Goal: Ask a question

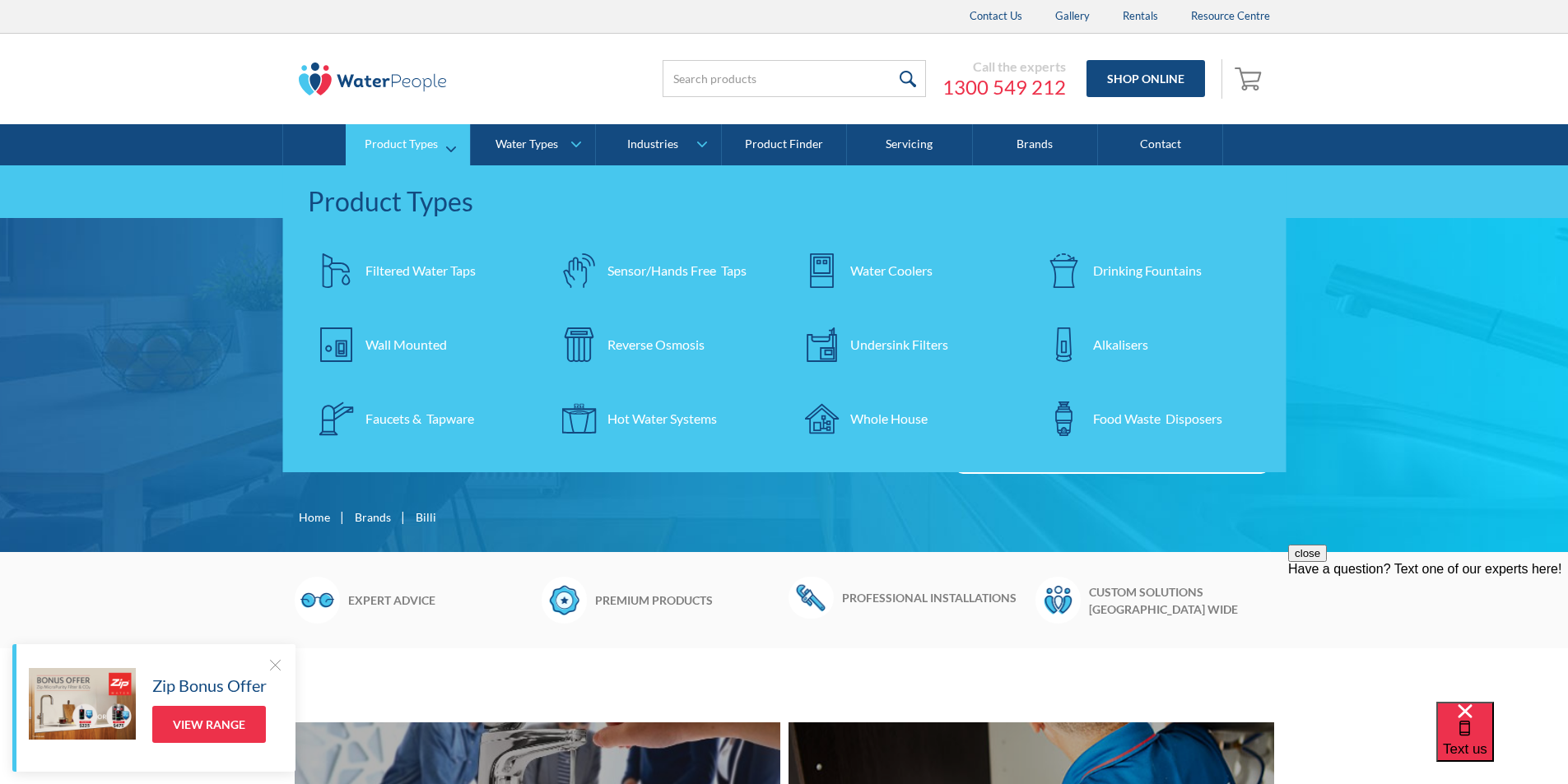
click at [385, 264] on div "Filtered Water Taps" at bounding box center [420, 270] width 110 height 20
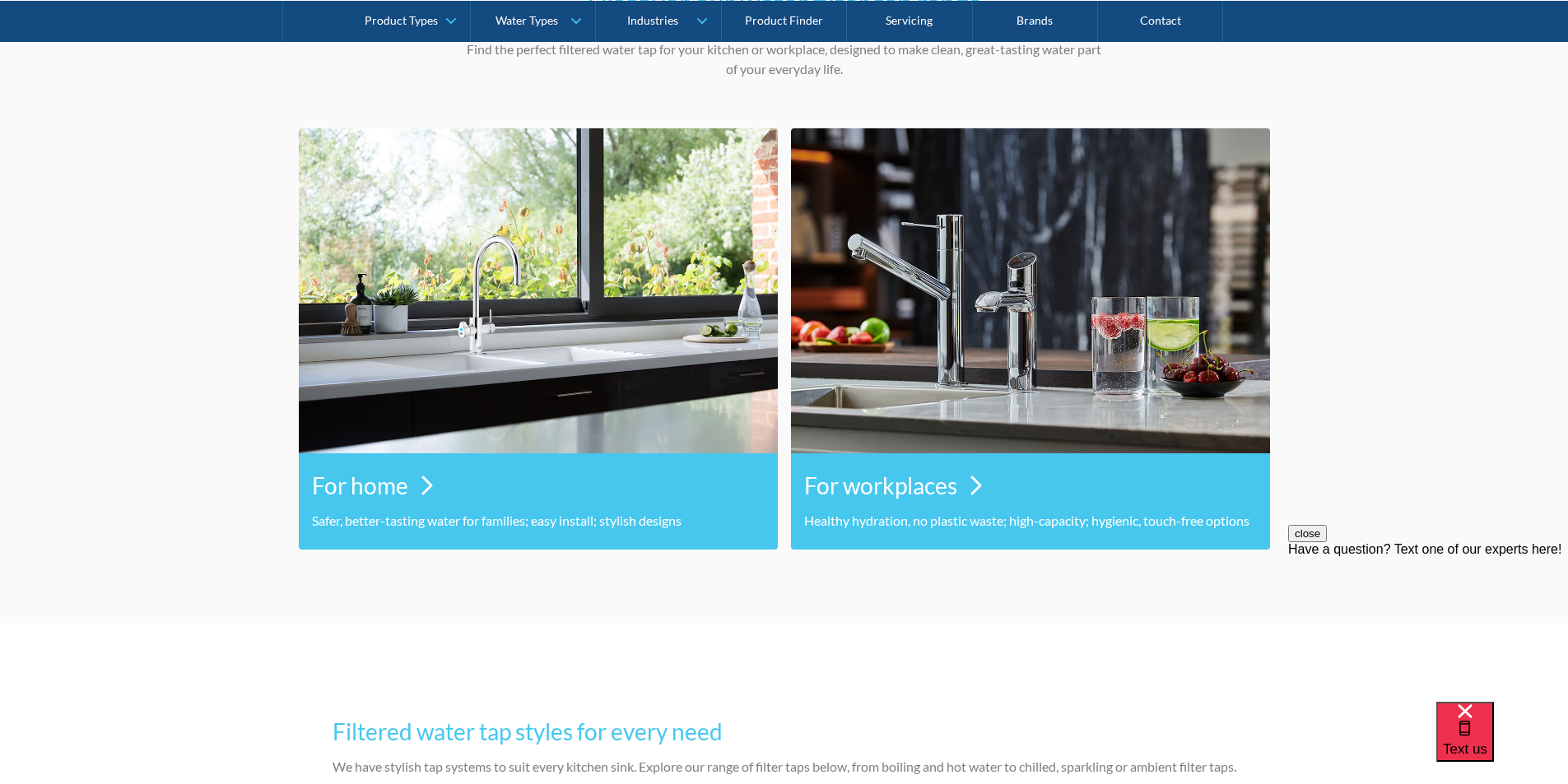
click at [959, 492] on div "For workplaces" at bounding box center [1030, 485] width 452 height 51
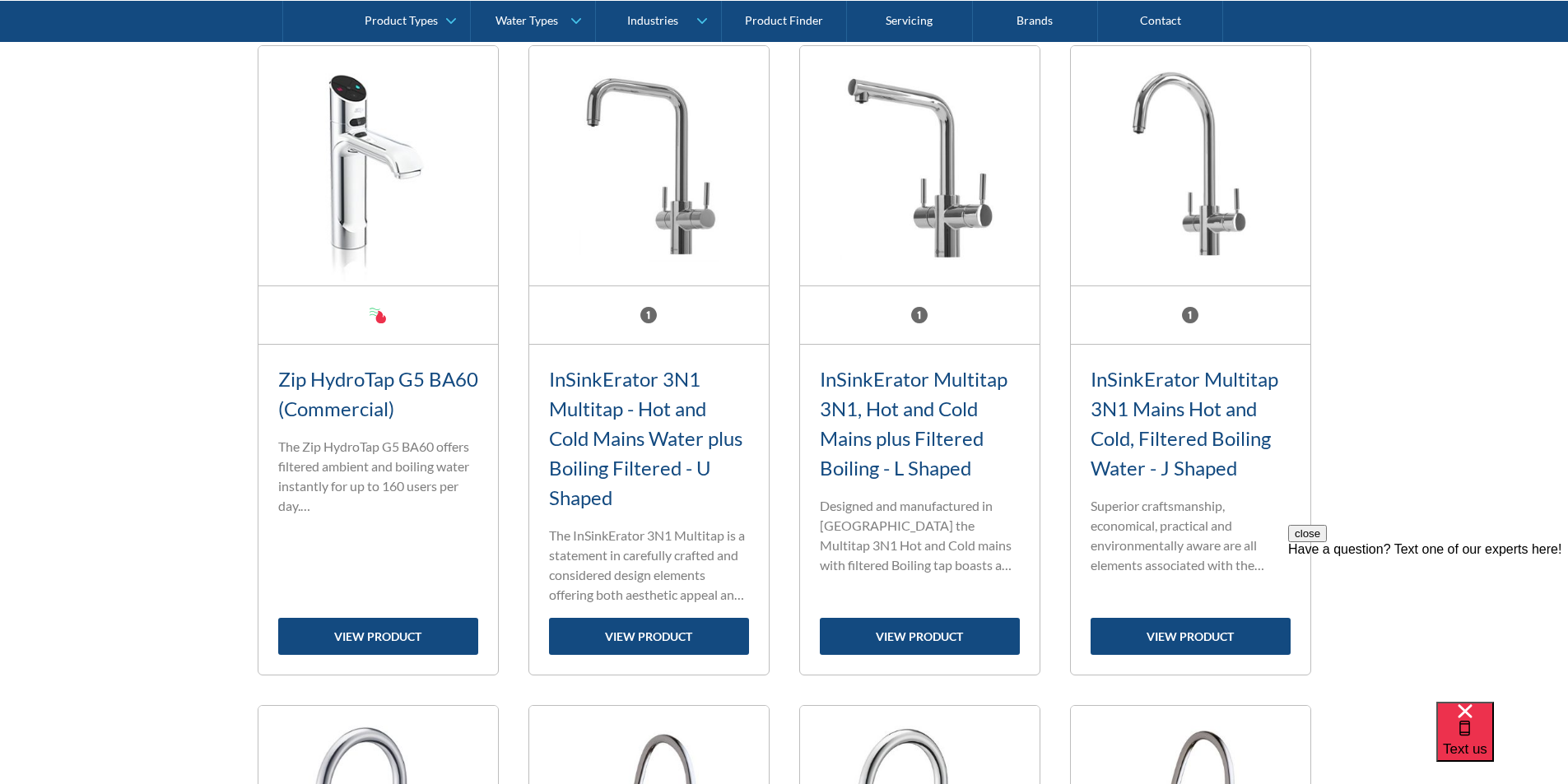
scroll to position [741, 0]
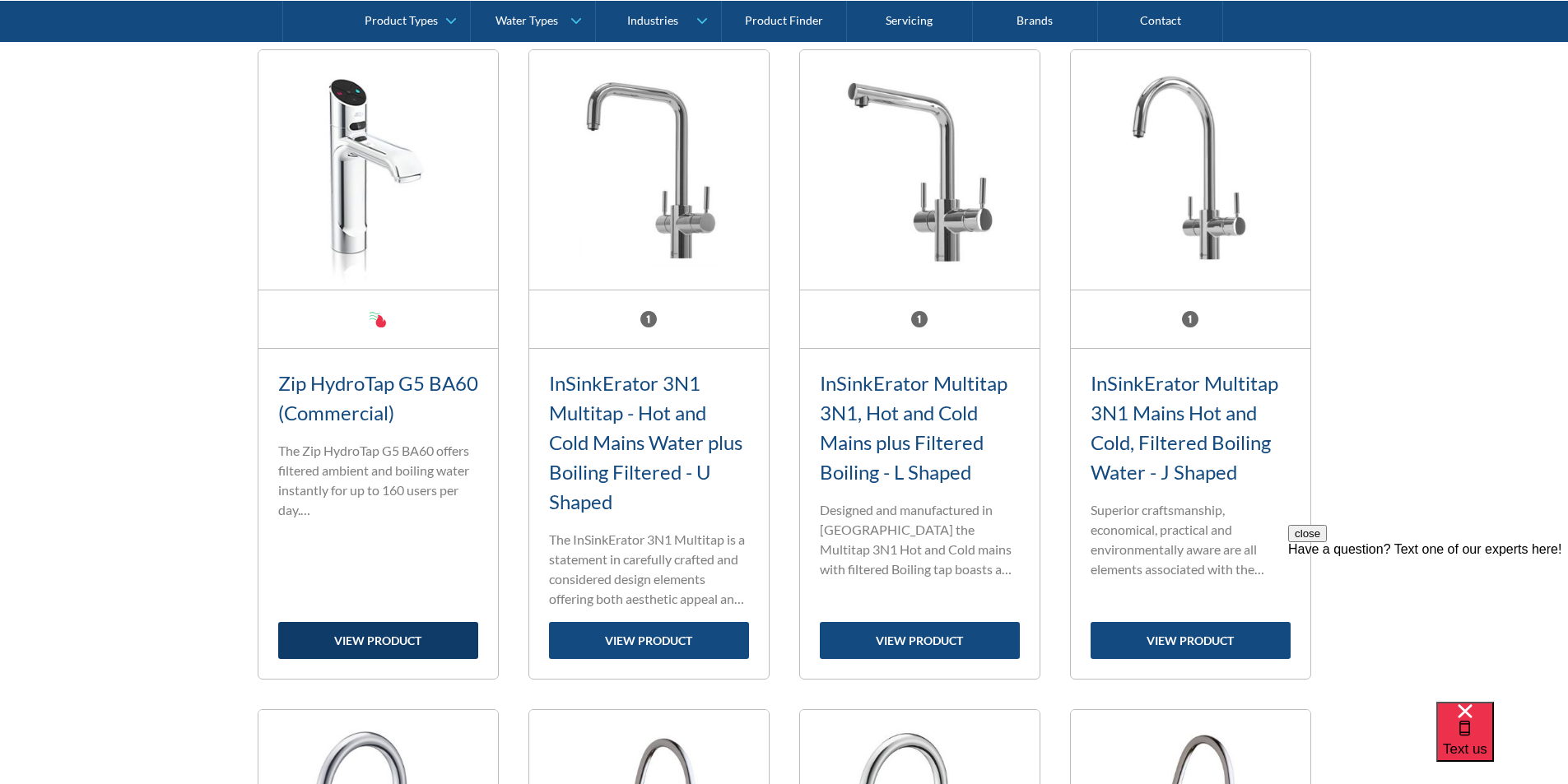
click at [397, 642] on link "view product" at bounding box center [378, 641] width 200 height 37
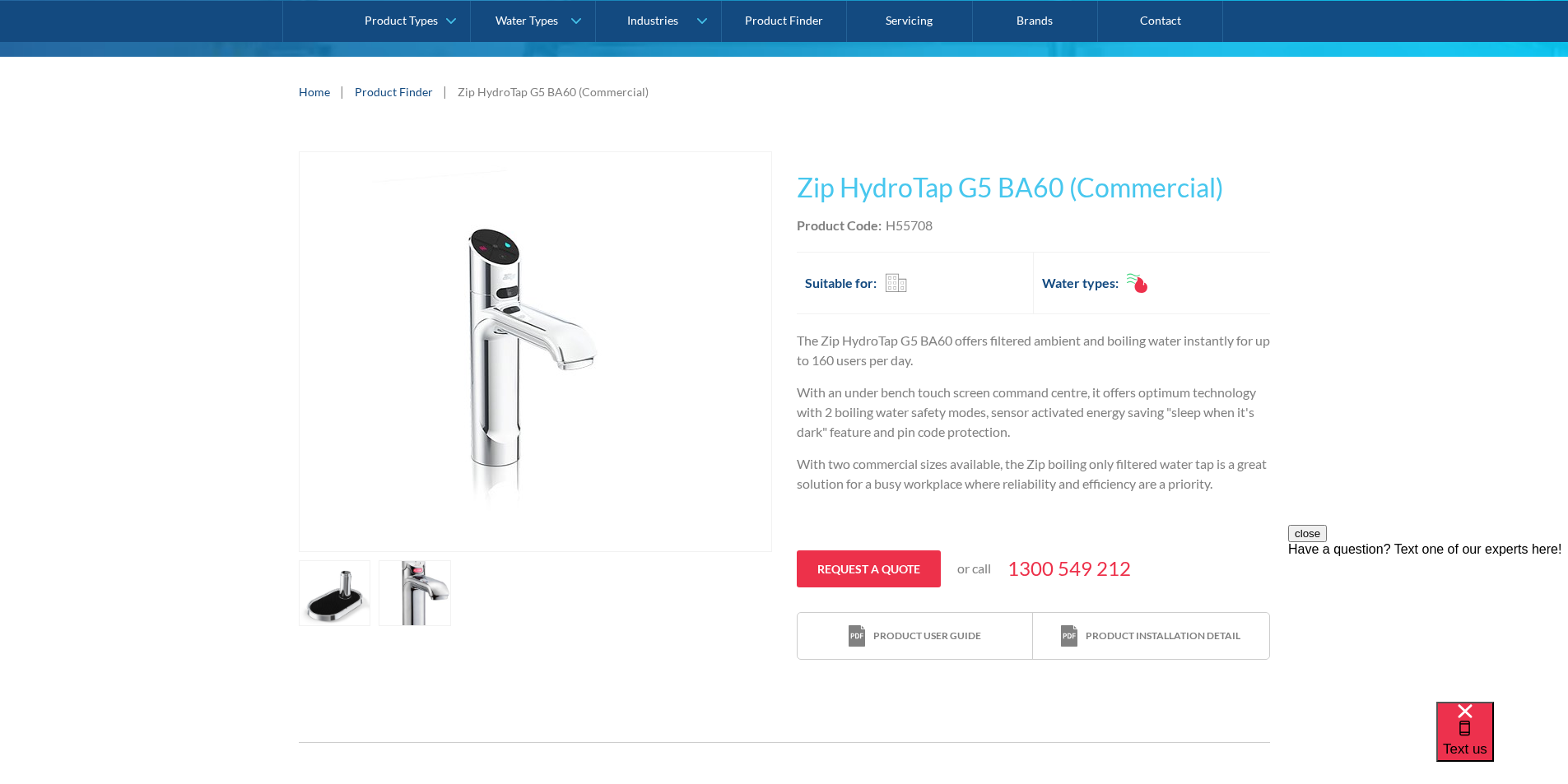
scroll to position [247, 0]
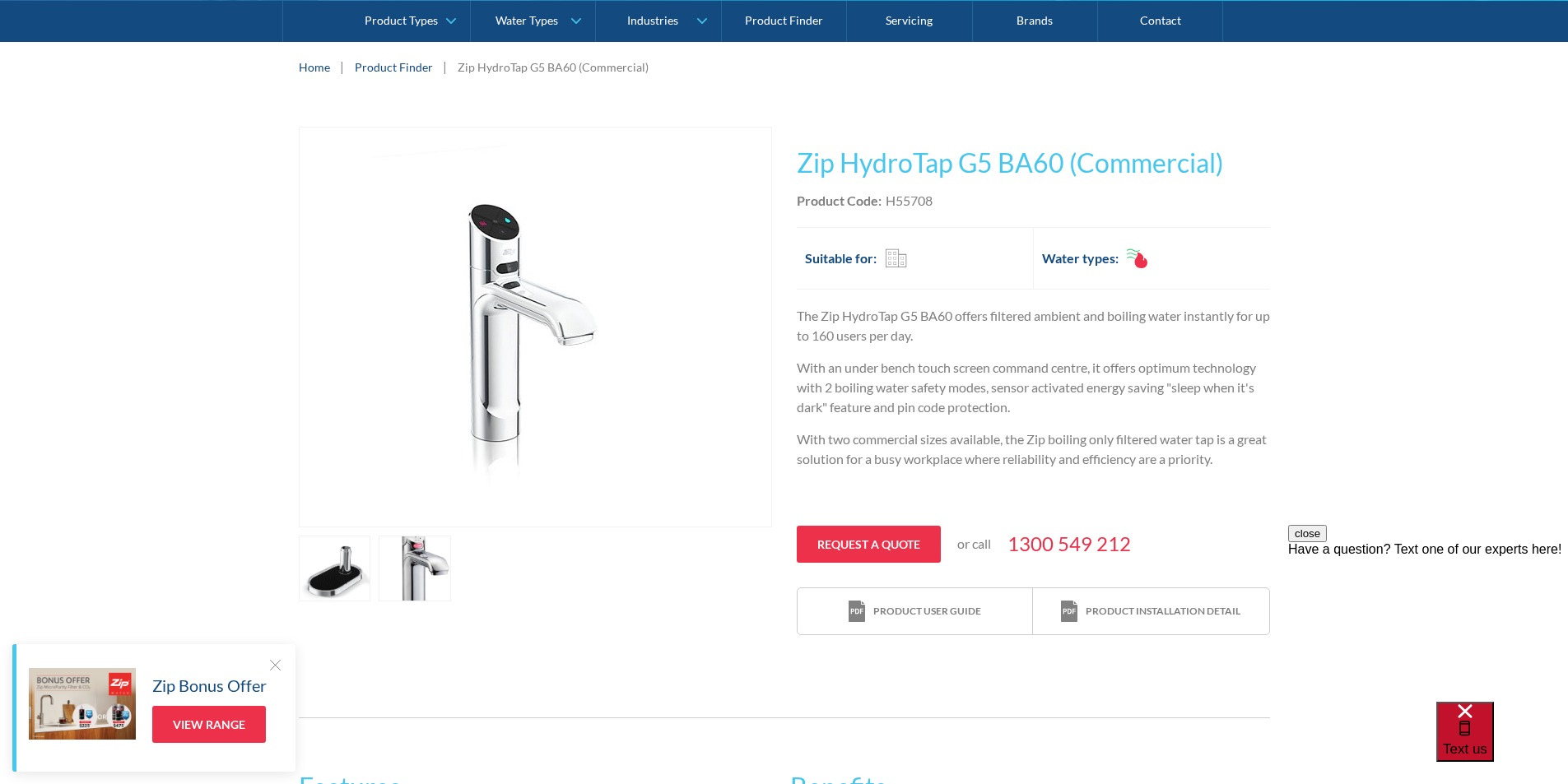
click at [1487, 741] on span "Text us" at bounding box center [1464, 749] width 44 height 16
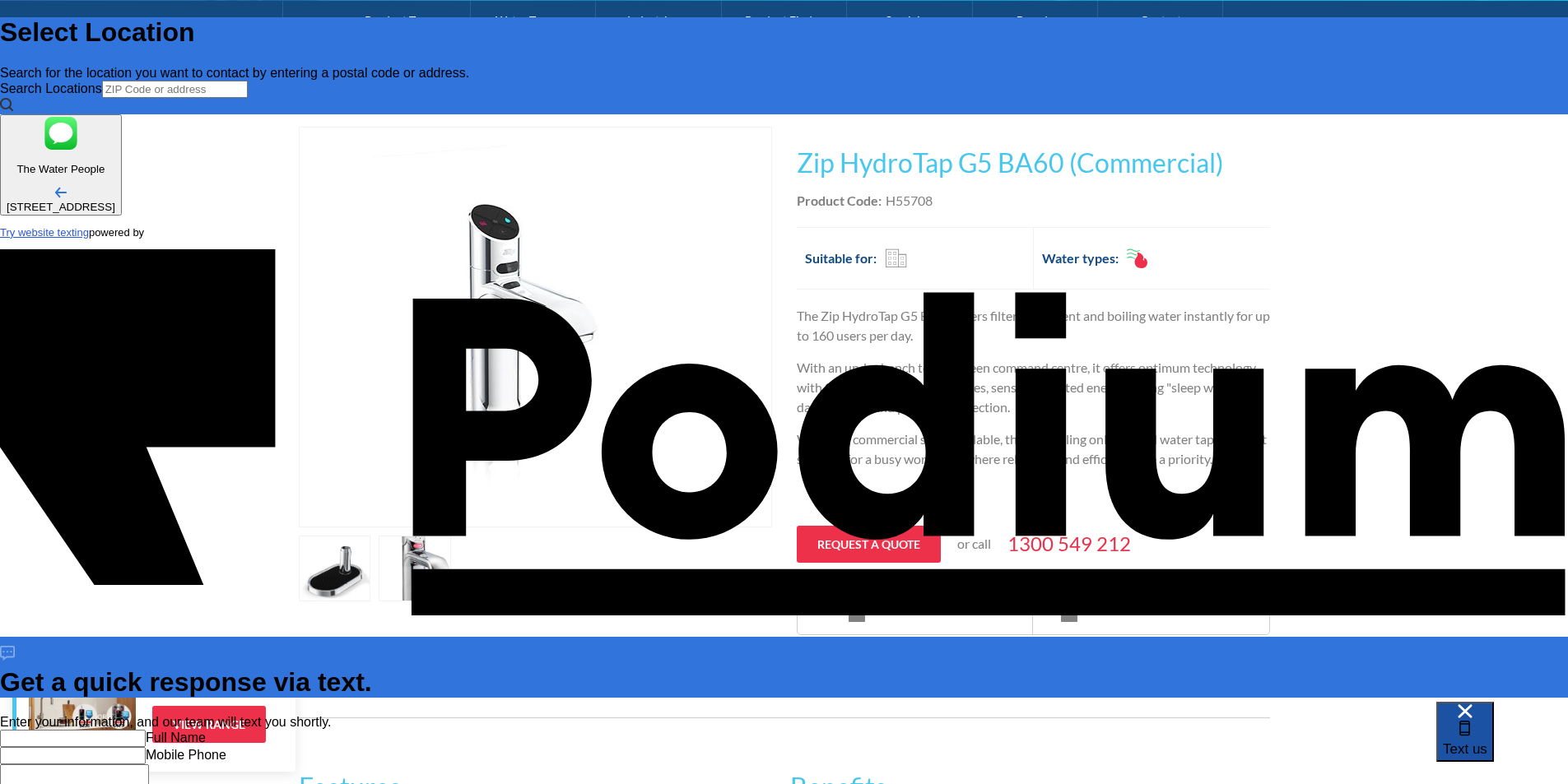
scroll to position [0, 0]
click at [1385, 730] on div "Full Name Mobile Phone Message" at bounding box center [784, 767] width 1568 height 73
click at [146, 730] on input "text" at bounding box center [73, 739] width 146 height 17
type input "Anahira Perera"
type Phone "+61 481 811 468"
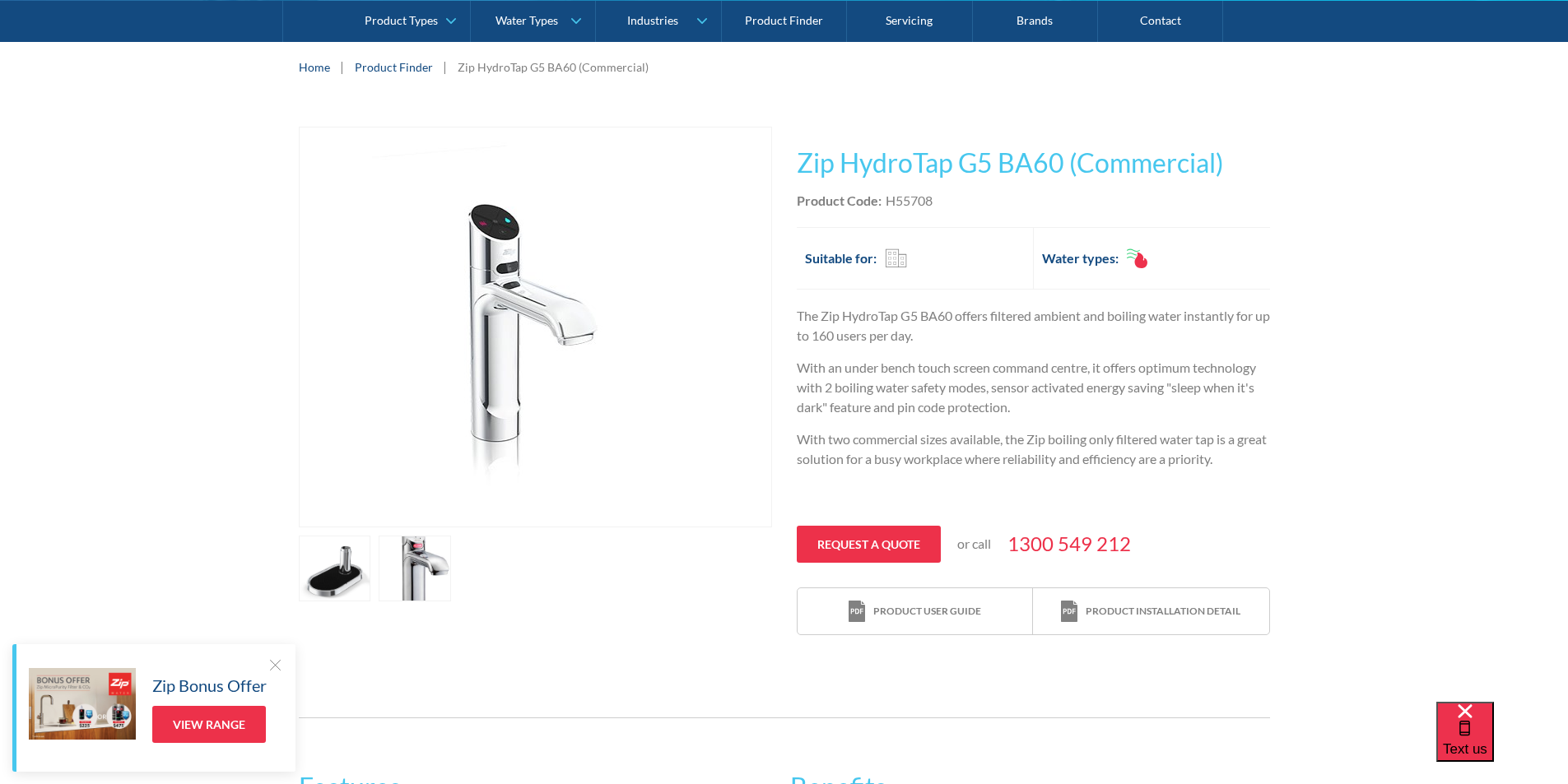
drag, startPoint x: 792, startPoint y: 156, endPoint x: 1218, endPoint y: 175, distance: 426.4
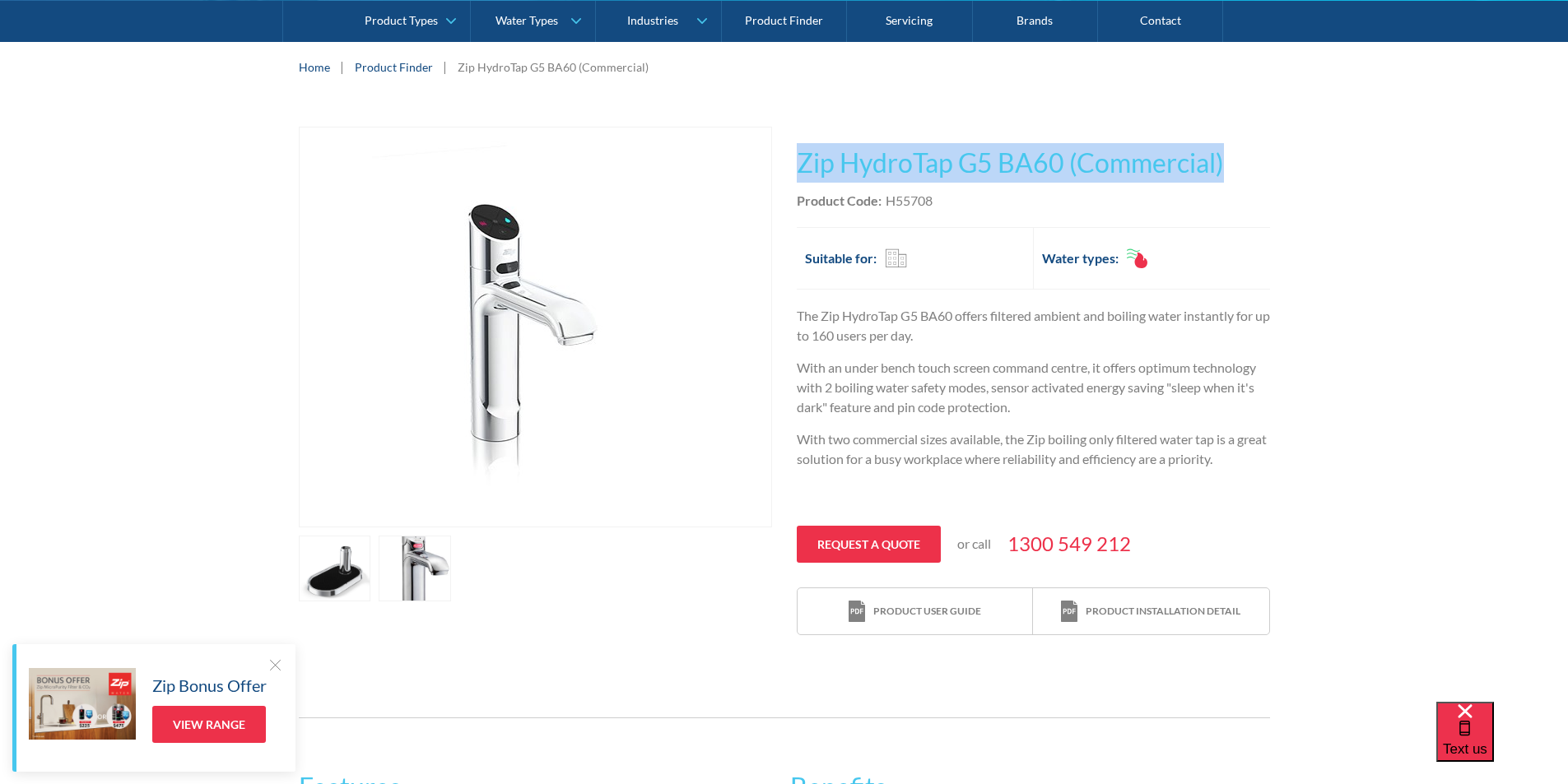
drag, startPoint x: 1236, startPoint y: 166, endPoint x: 786, endPoint y: 122, distance: 452.1
click at [786, 122] on div "Play video Fits Most Brands Best Seller No items found. This tap design is incl…" at bounding box center [784, 382] width 1568 height 559
copy h1 "Zip HydroTap G5 BA60 (Commercial)"
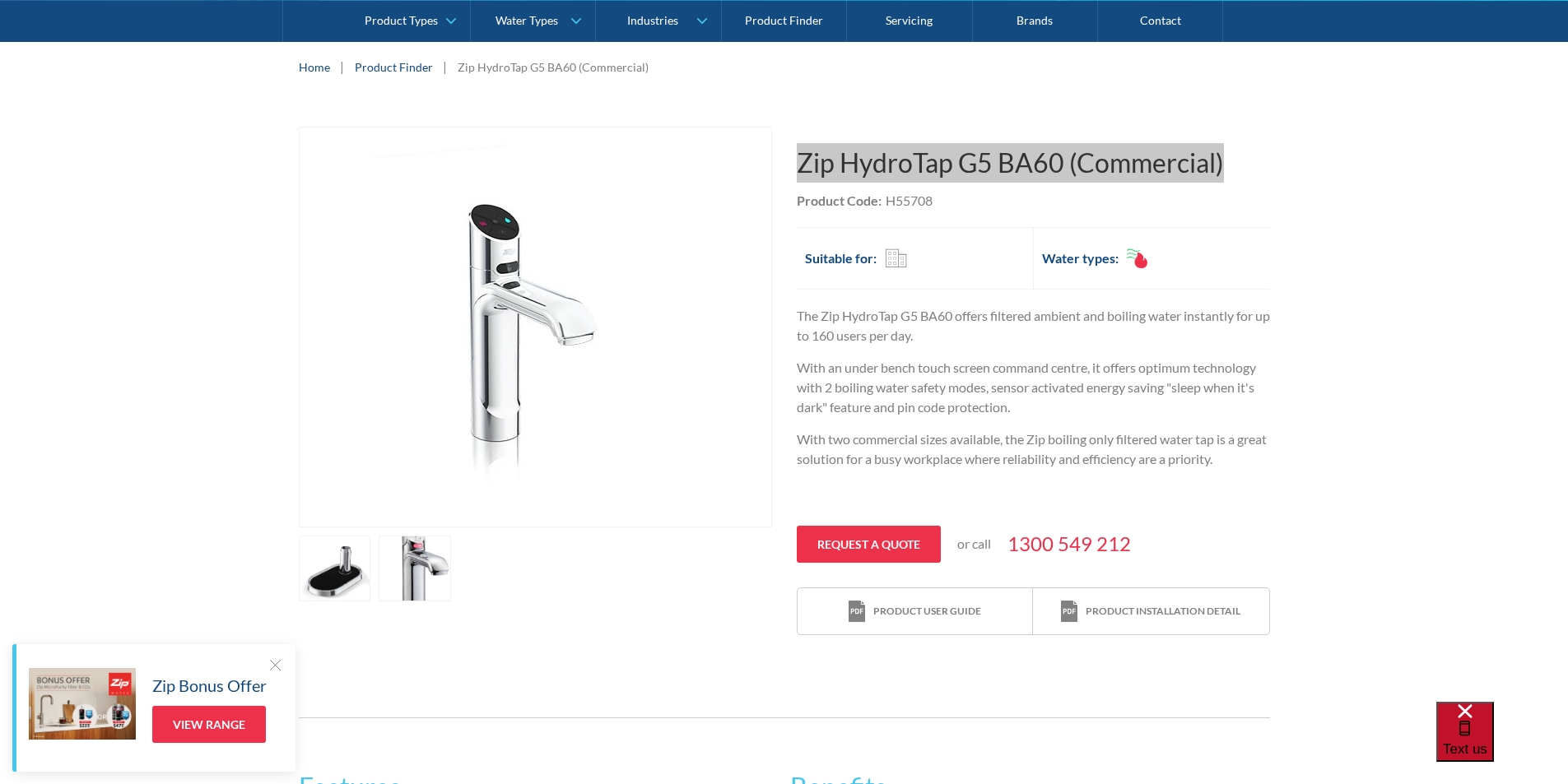
click at [1475, 745] on div "Text us" at bounding box center [1464, 732] width 44 height 56
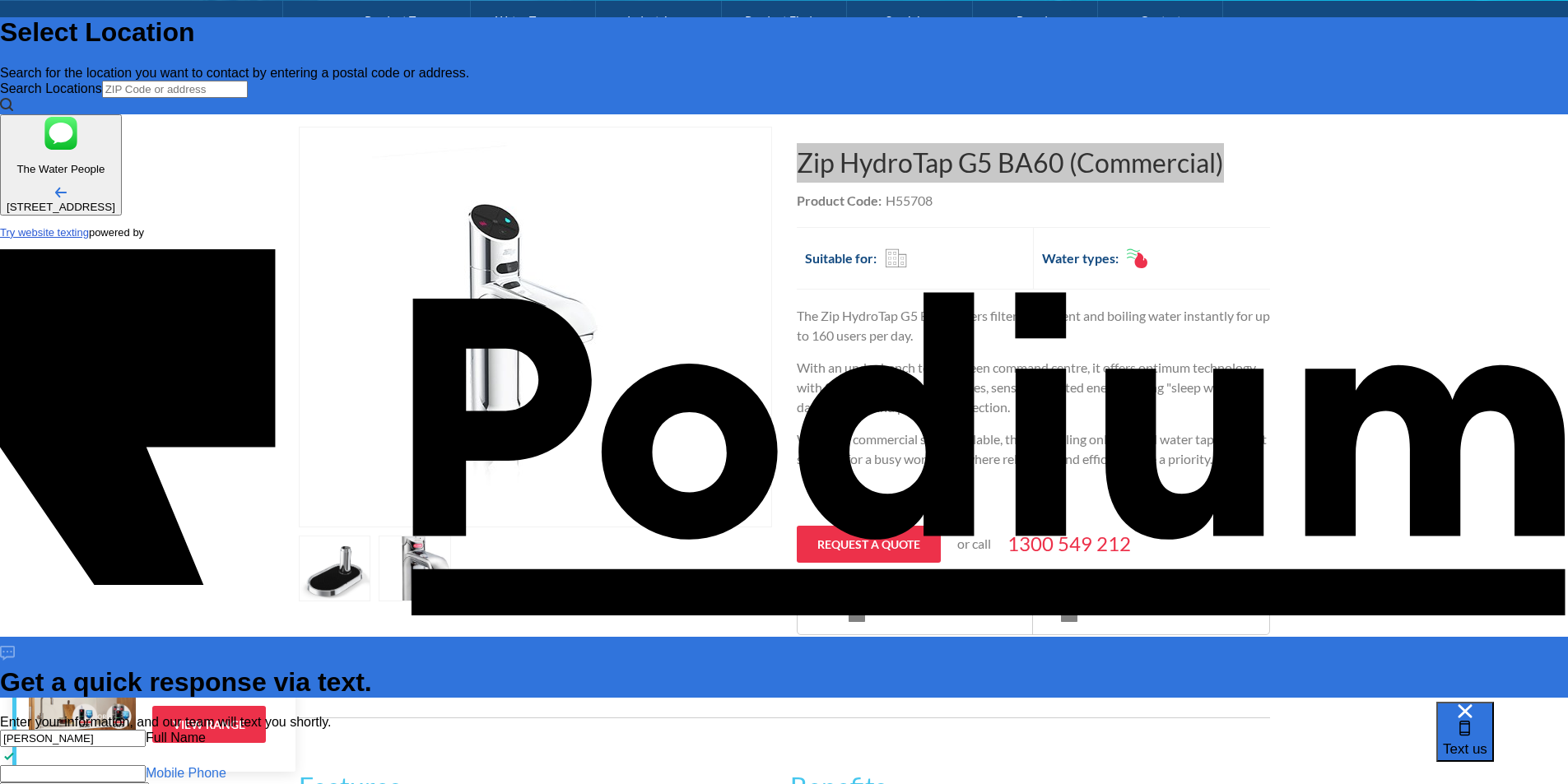
click at [146, 765] on Phone "Mobile Phone" at bounding box center [73, 774] width 146 height 17
type Phone "+61 481 811 468"
paste textarea "Zip HydroTap G5 BA60 (Commercial)"
type textarea "Zip HydroTap G5 BA60 (Commercial)"
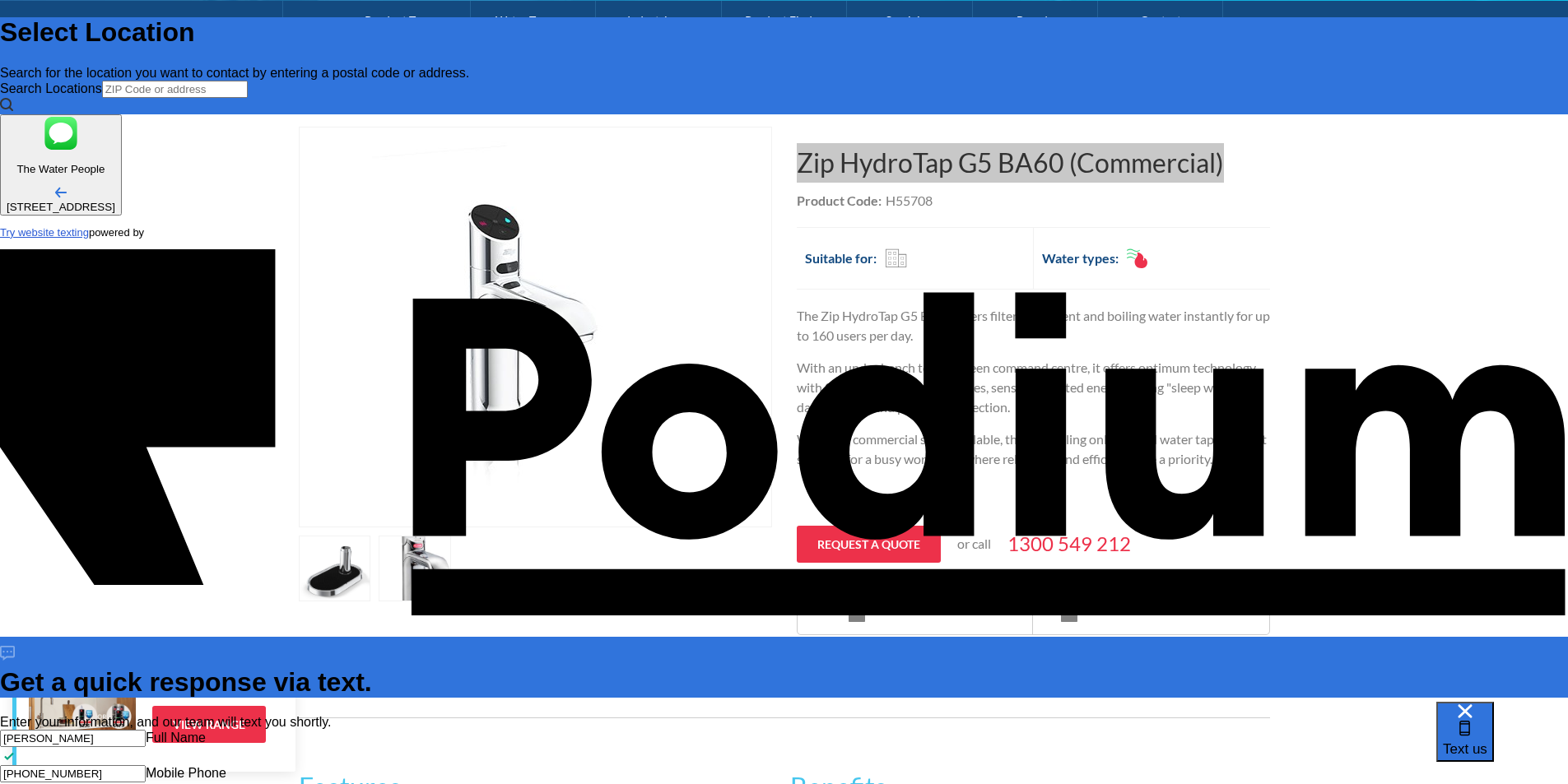
type textarea "x"
type textarea "Zip HydroTap G5 BA60 (Commercial) -"
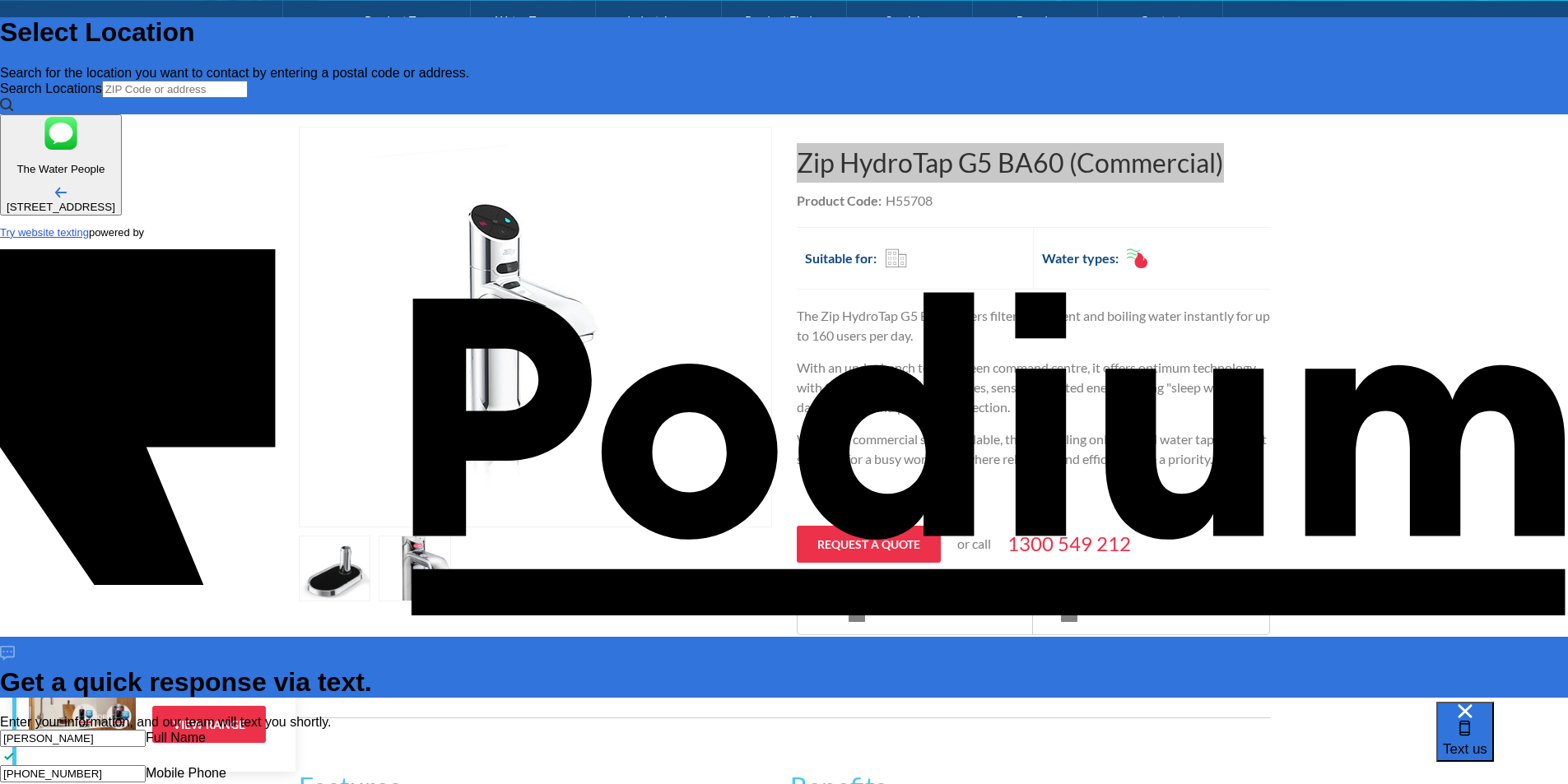
type textarea "x"
type textarea "Zip HydroTap G5 BA60 (Commercial) - i"
type textarea "Zip HydroTap G5 BA60 (Commercial) - in"
type textarea "x"
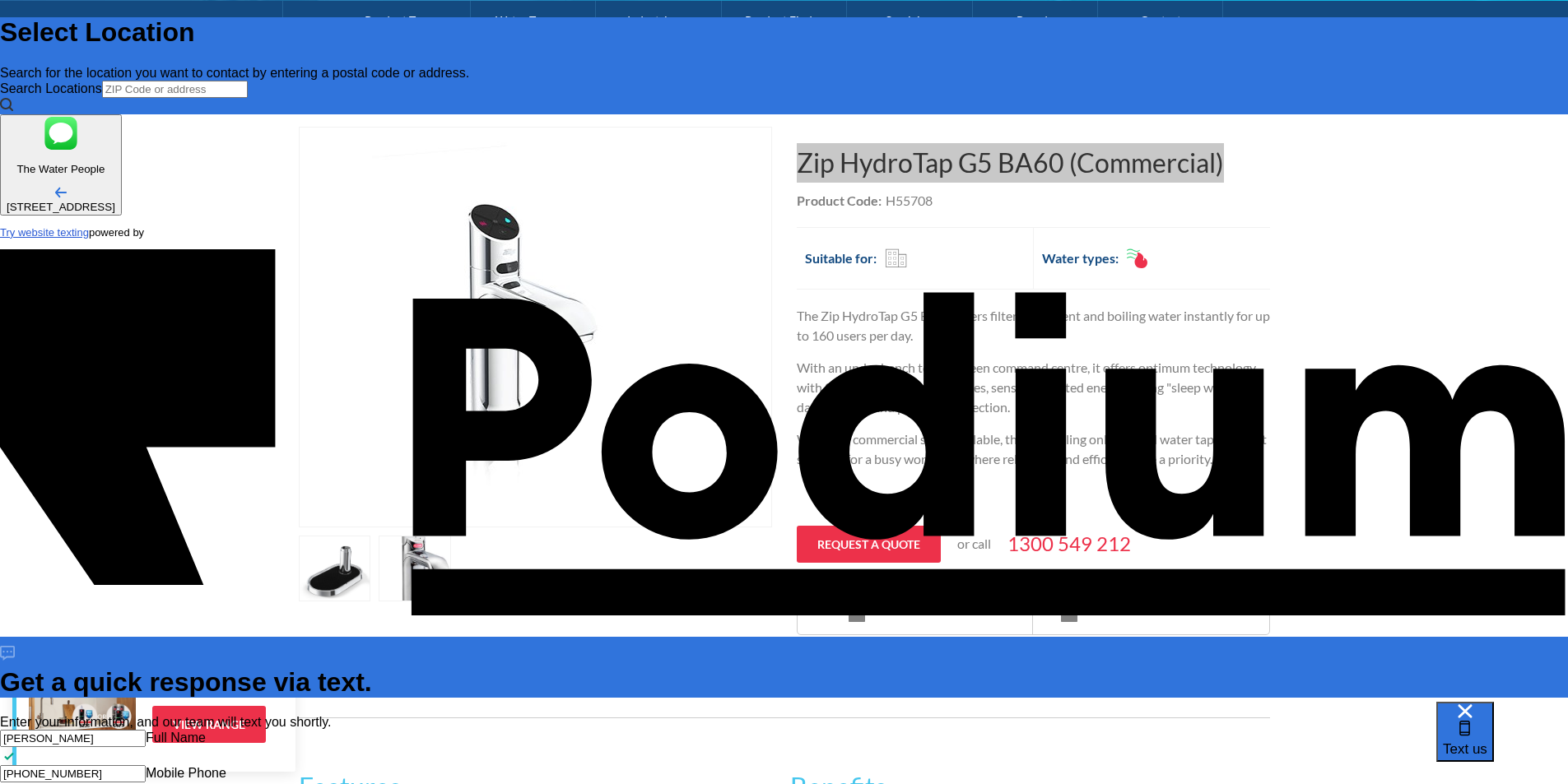
type textarea "Zip HydroTap G5 BA60 (Commercial) - inqu"
type textarea "x"
type textarea "Zip HydroTap G5 BA60 (Commercial) - inquir"
type textarea "x"
type textarea "Zip HydroTap G5 BA60 (Commercial) - inquiri"
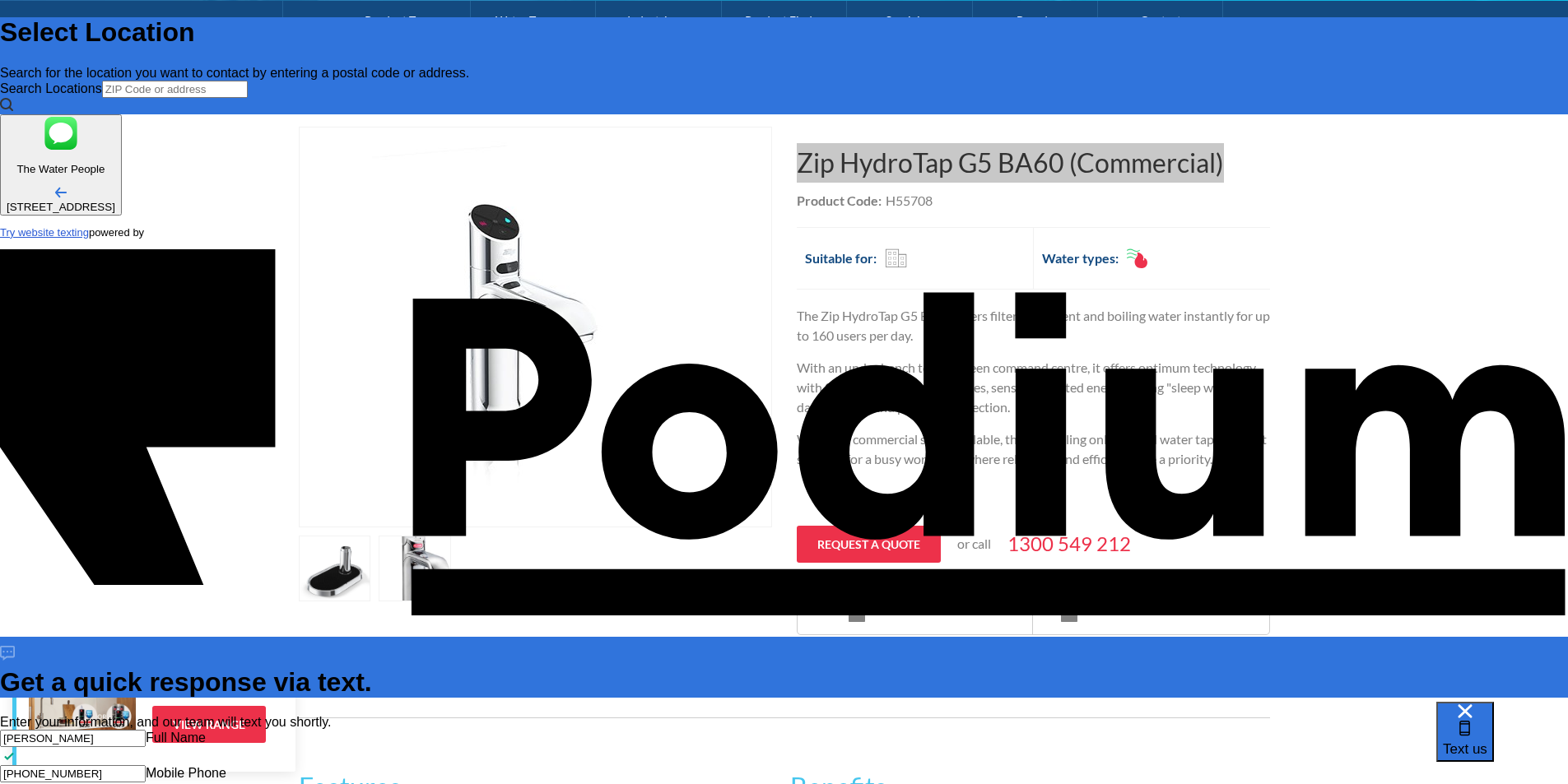
type textarea "x"
type textarea "Zip HydroTap G5 BA60 (Commercial) - inquiring"
type textarea "x"
type textarea "Zip HydroTap G5 BA60 (Commercial) - inquiring"
type textarea "x"
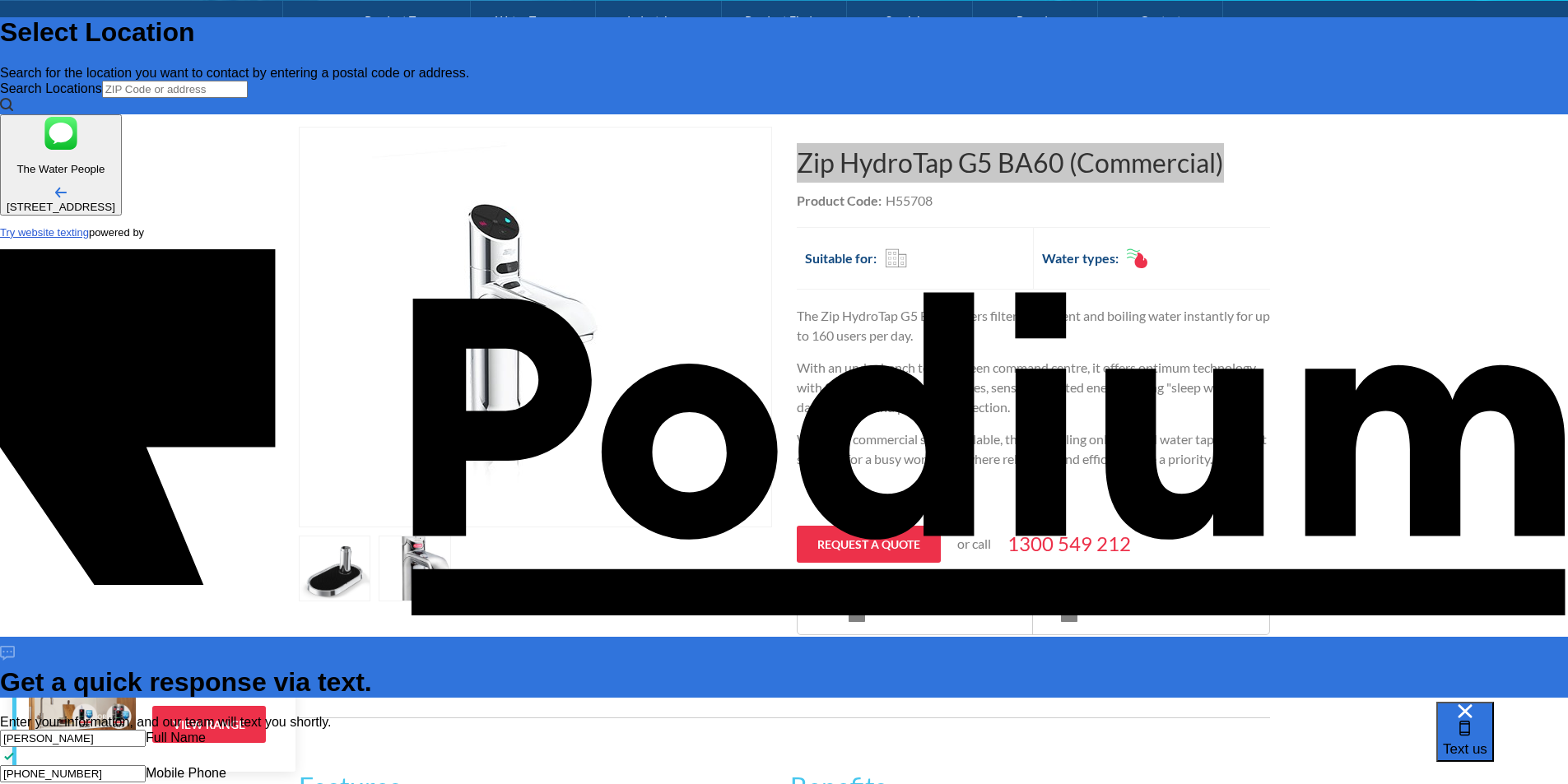
type textarea "Zip HydroTap G5 BA60 (Commercial) - inquiring thi"
type textarea "x"
type textarea "Zip HydroTap G5 BA60 (Commercial) - inquiring this"
type textarea "x"
type textarea "Zip HydroTap G5 BA60 (Commercial) - inquiring this ta"
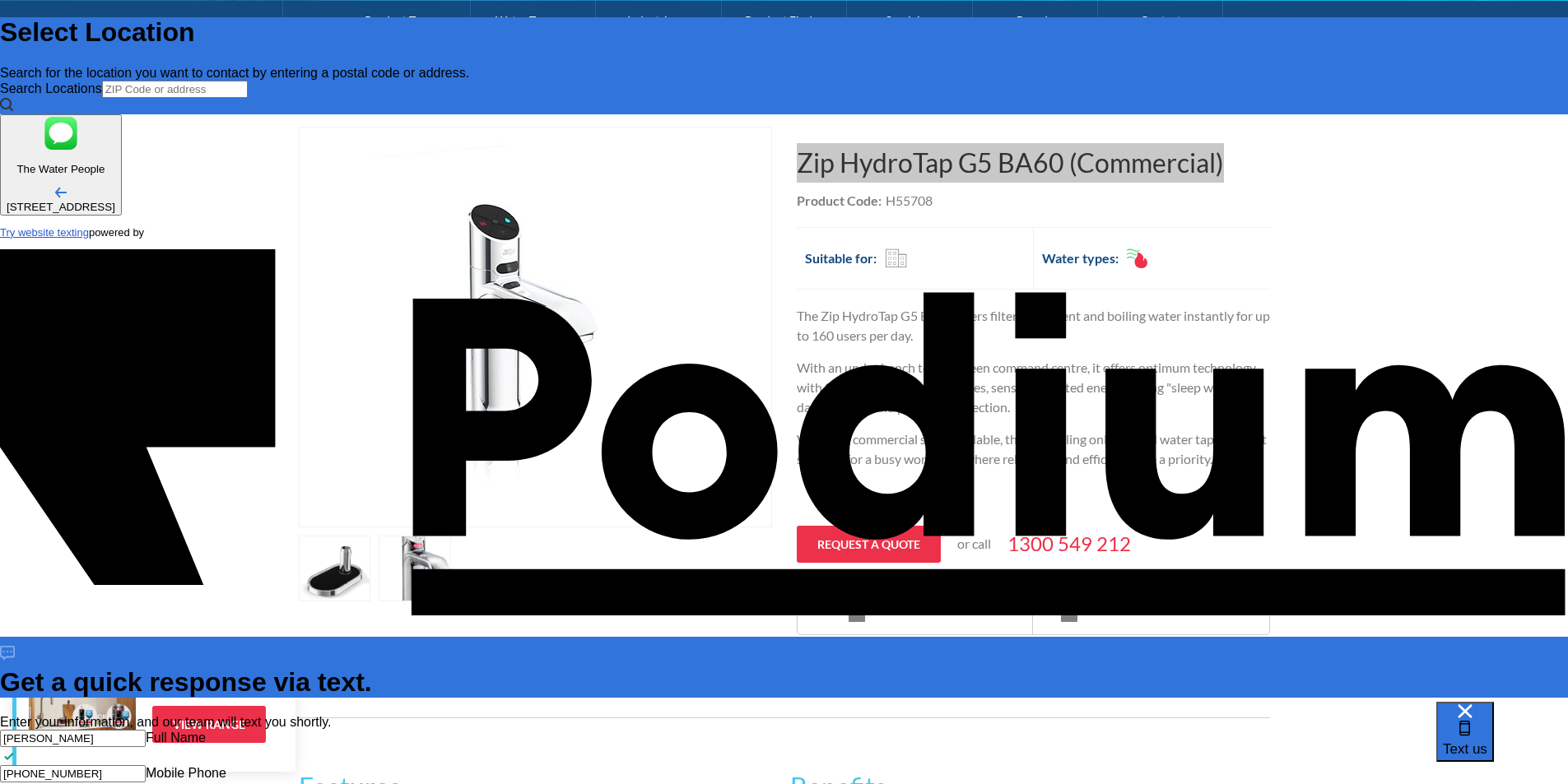
type textarea "x"
type textarea "Zip HydroTap G5 BA60 (Commercial) - inquiring this tap f"
type textarea "x"
type textarea "Zip HydroTap G5 BA60 (Commercial) - inquiring this tap for"
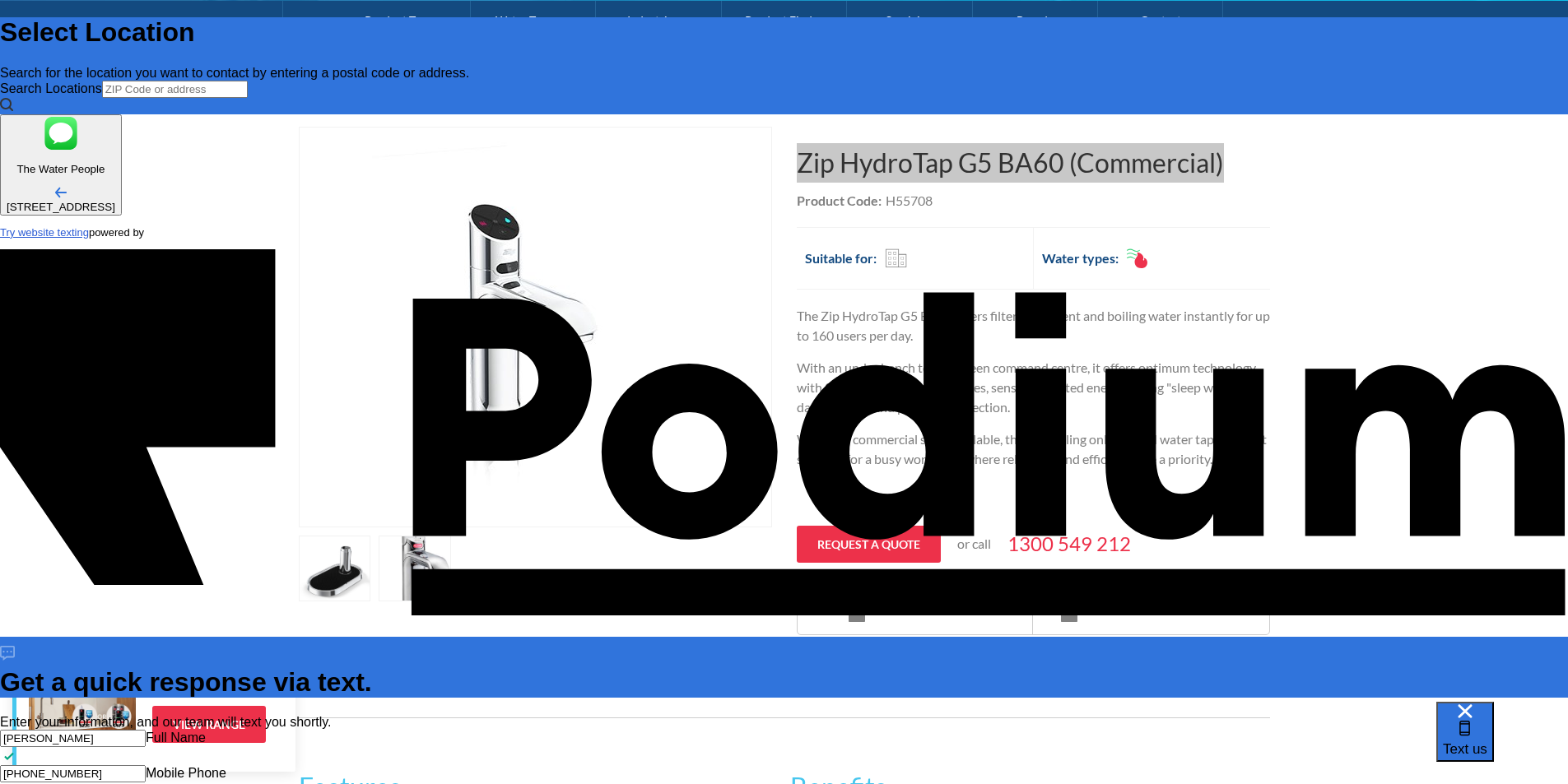
type textarea "x"
type textarea "Zip HydroTap G5 BA60 (Commercial) - inquiring this tap for"
type textarea "x"
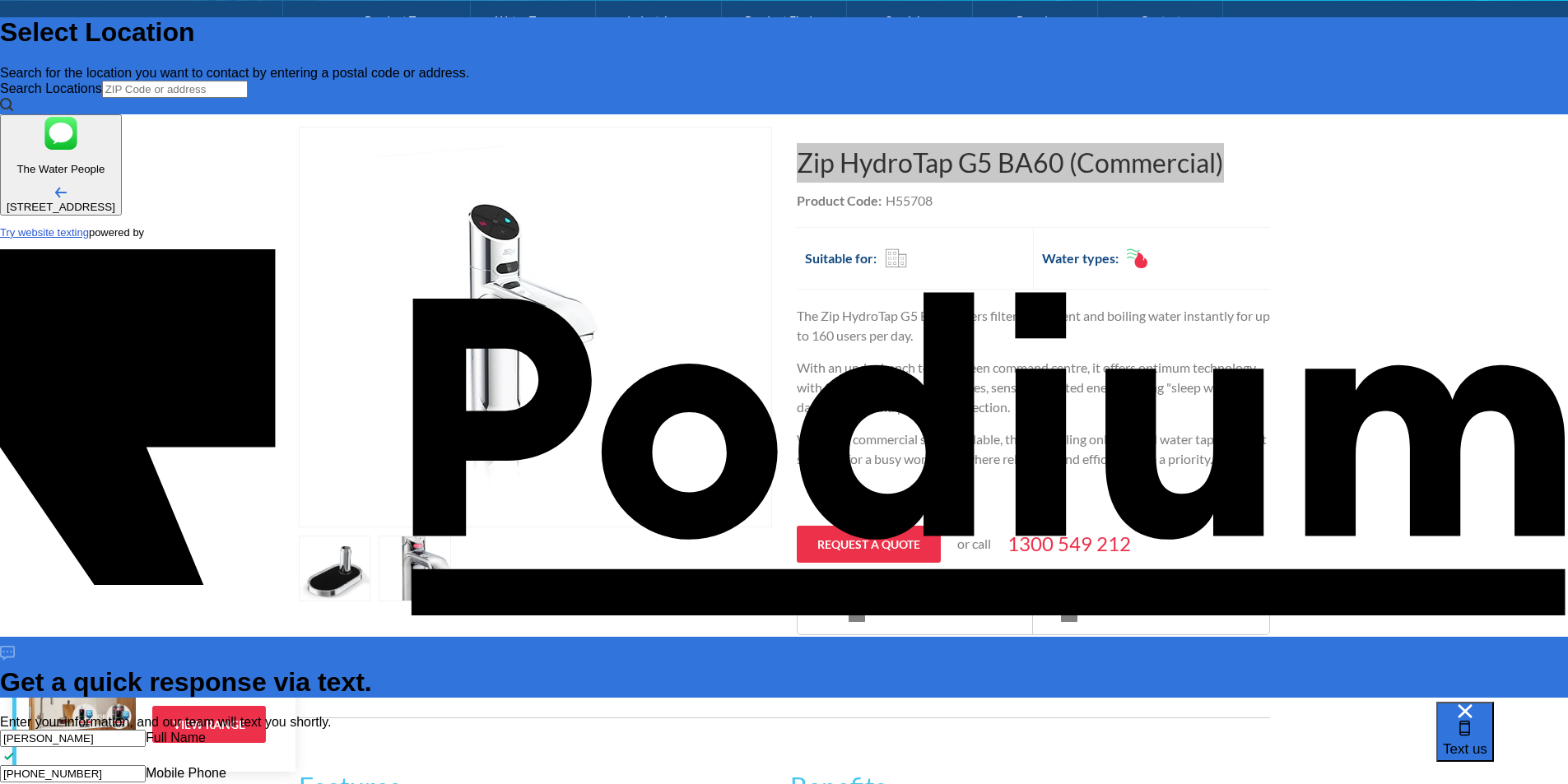
type textarea "Zip HydroTap G5 BA60 (Commercial) - inquiring this tap for m"
type textarea "x"
type textarea "Zip HydroTap G5 BA60 (Commercial) - inquiring this tap for my"
type textarea "x"
type textarea "Zip HydroTap G5 BA60 (Commercial) - inquiring this tap for my w"
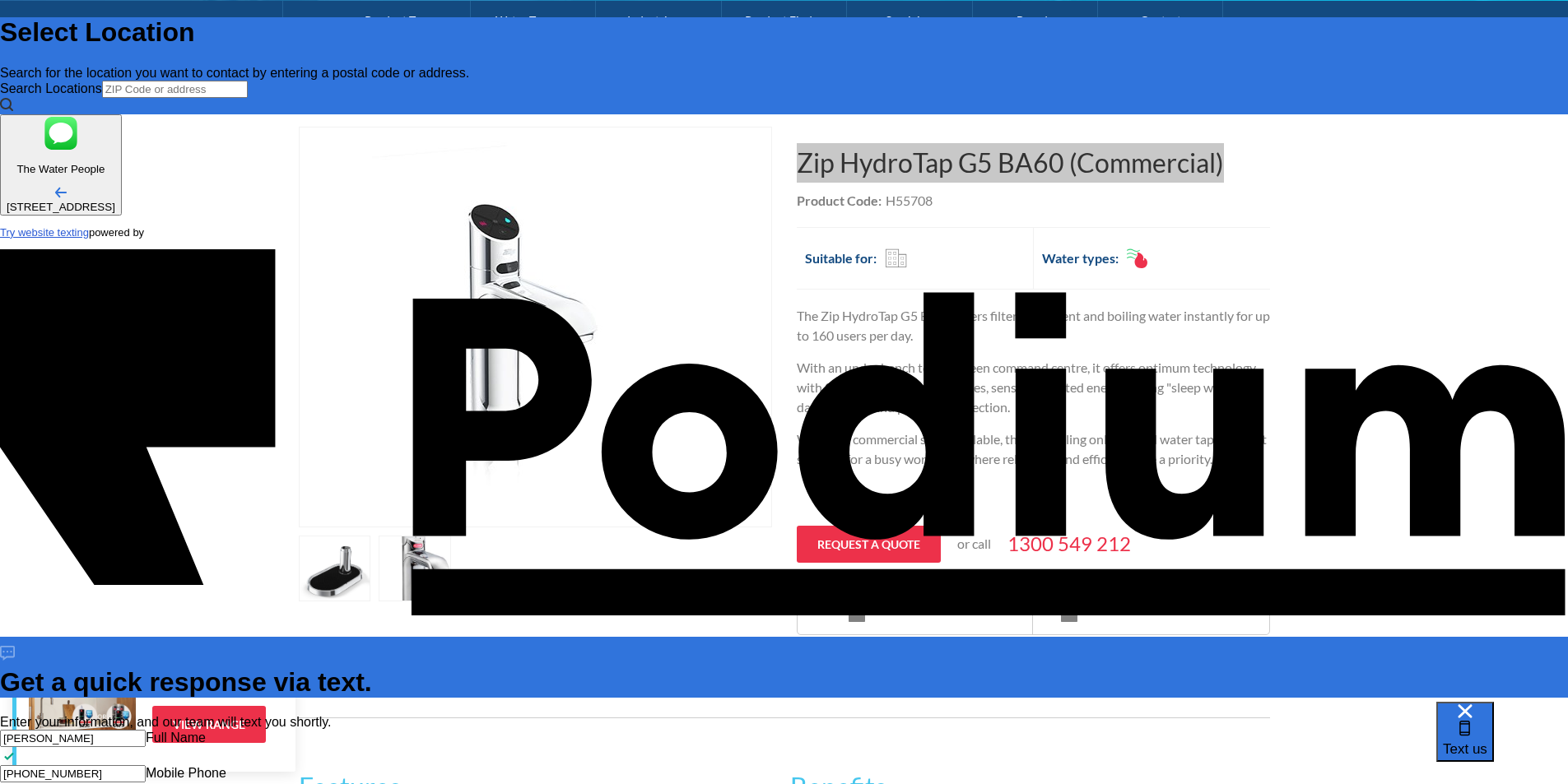
type textarea "x"
type textarea "Zip HydroTap G5 BA60 (Commercial) - inquiring this tap for my wor"
type textarea "x"
type textarea "Zip HydroTap G5 BA60 (Commercial) - inquiring this tap for my work"
type textarea "x"
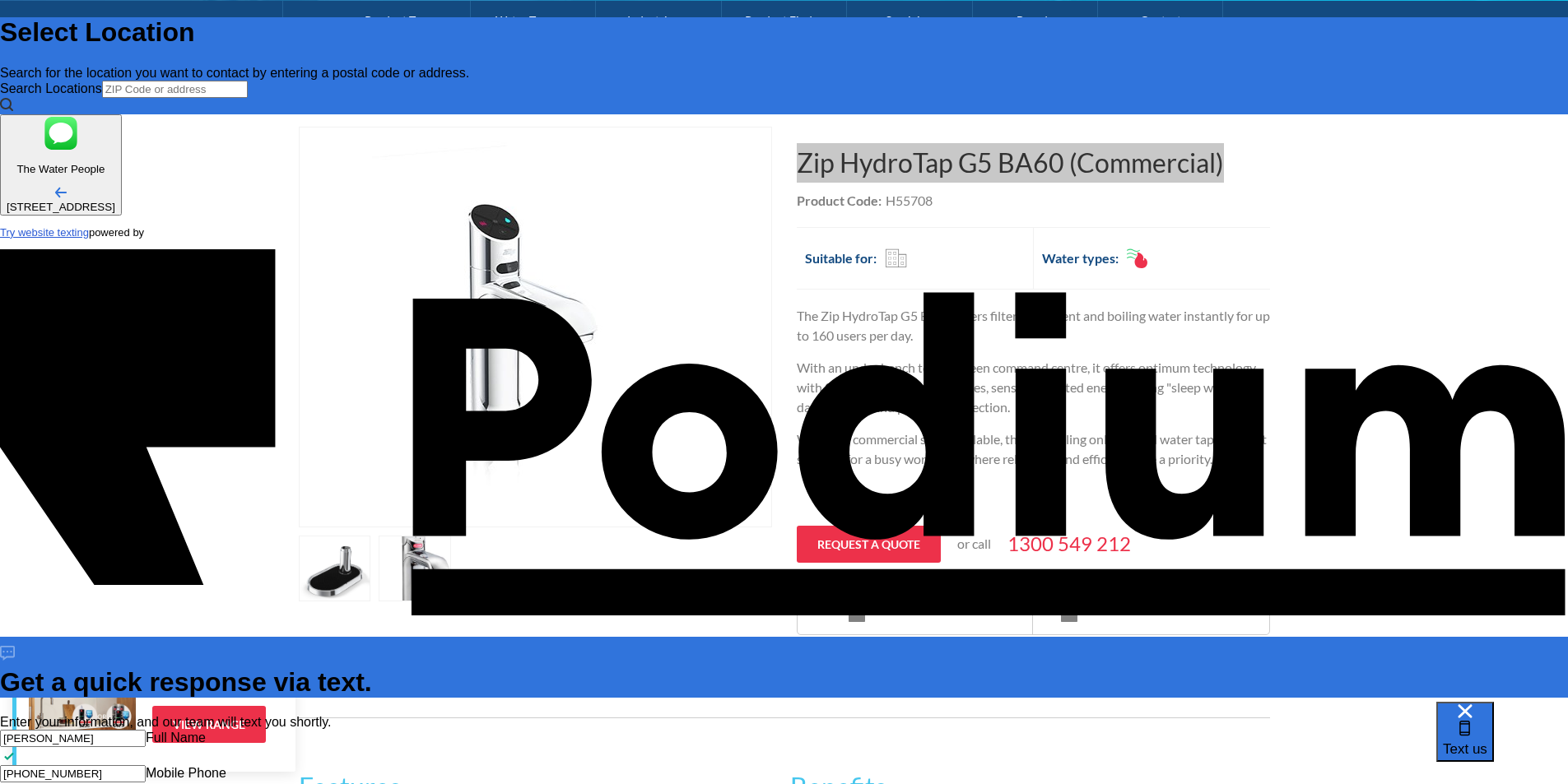
type textarea "Zip HydroTap G5 BA60 (Commercial) - inquiring this tap for my workpl"
type textarea "Zip HydroTap G5 BA60 (Commercial) - inquiring this tap for my workpla"
type textarea "x"
type textarea "Zip HydroTap G5 BA60 (Commercial) - inquiring this tap for my workplace"
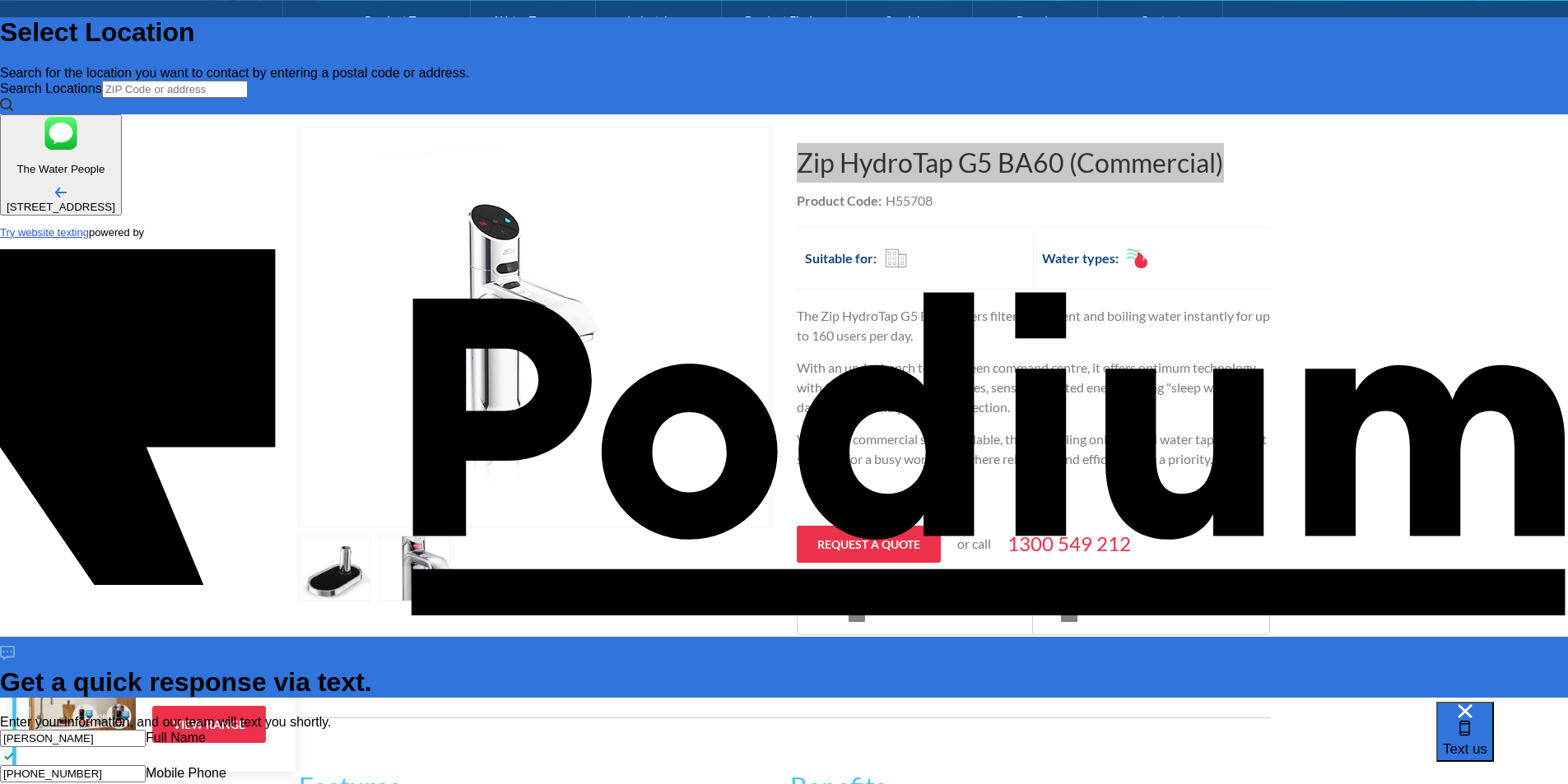
type textarea "x"
type textarea "Zip HydroTap G5 BA60 (Commercial) - inquiring this tap for my workplace"
type textarea "x"
type textarea "Zip HydroTap G5 BA60 (Commercial) - inquiring this tap for my workplace can"
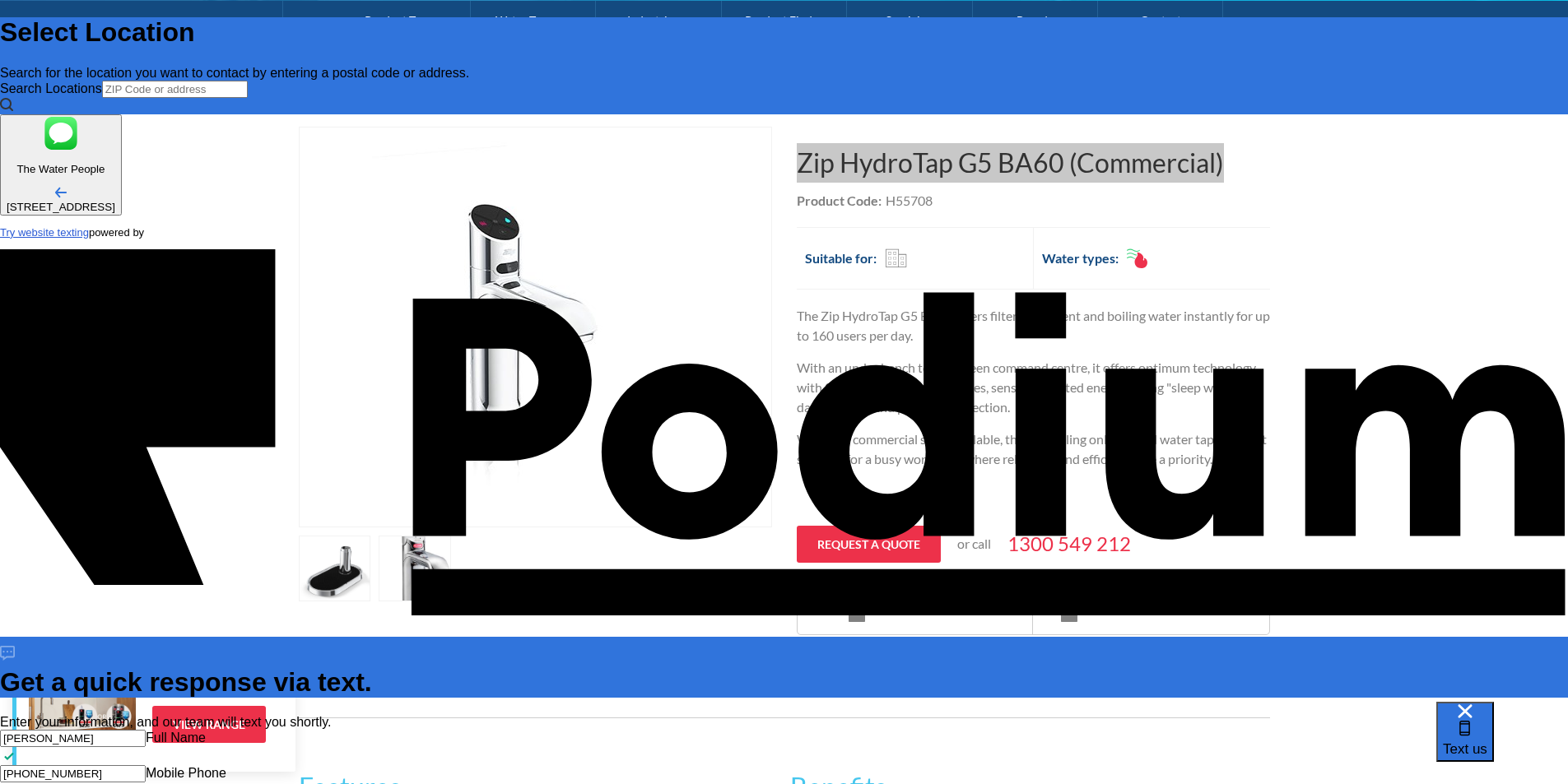
type textarea "x"
type textarea "Zip HydroTap G5 BA60 (Commercial) - inquiring this tap for my workplace can y"
type textarea "x"
type textarea "Zip HydroTap G5 BA60 (Commercial) - inquiring this tap for my workplace can you"
type textarea "x"
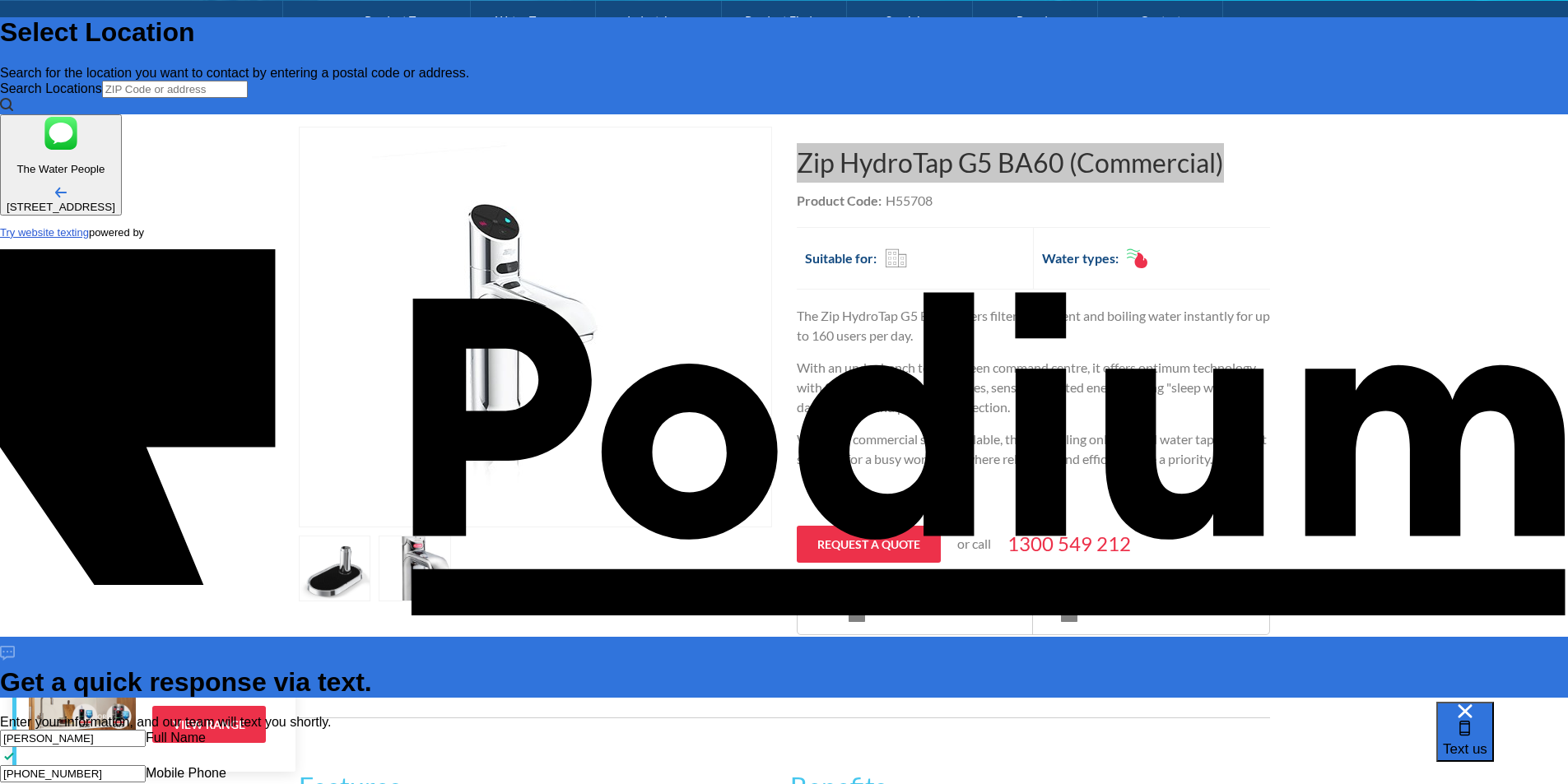
type textarea "Zip HydroTap G5 BA60 (Commercial) - inquiring this tap for my workplace can you…"
type textarea "x"
type textarea "Zip HydroTap G5 BA60 (Commercial) - inquiring this tap for my workplace can you…"
type textarea "x"
type textarea "Zip HydroTap G5 BA60 (Commercial) - inquiring this tap for my workplace can you…"
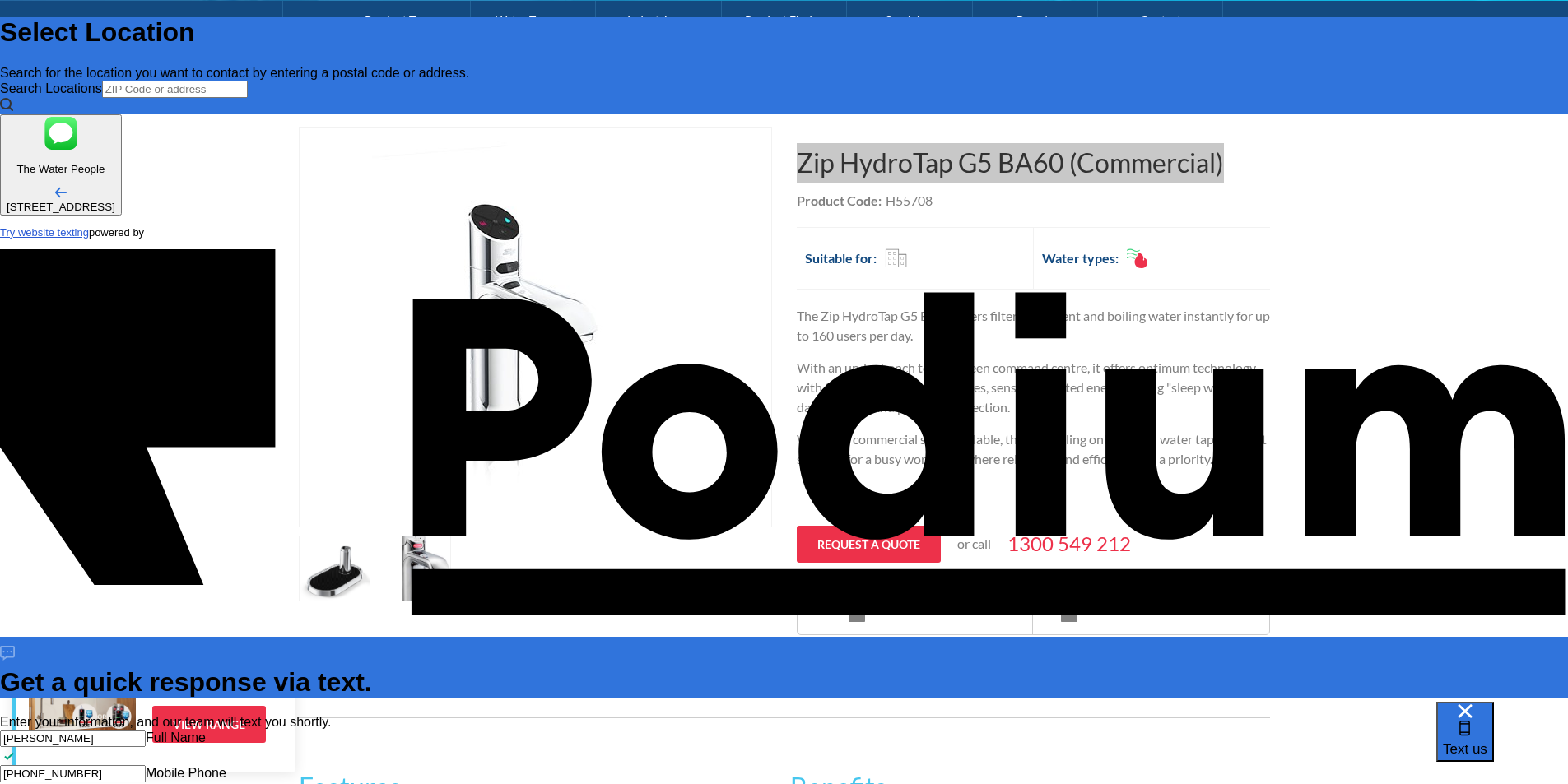
type textarea "Zip HydroTap G5 BA60 (Commercial) - inquiring this tap for my workplace can you…"
type textarea "x"
type textarea "Zip HydroTap G5 BA60 (Commercial) - inquiring this tap for my workplace can you…"
type textarea "x"
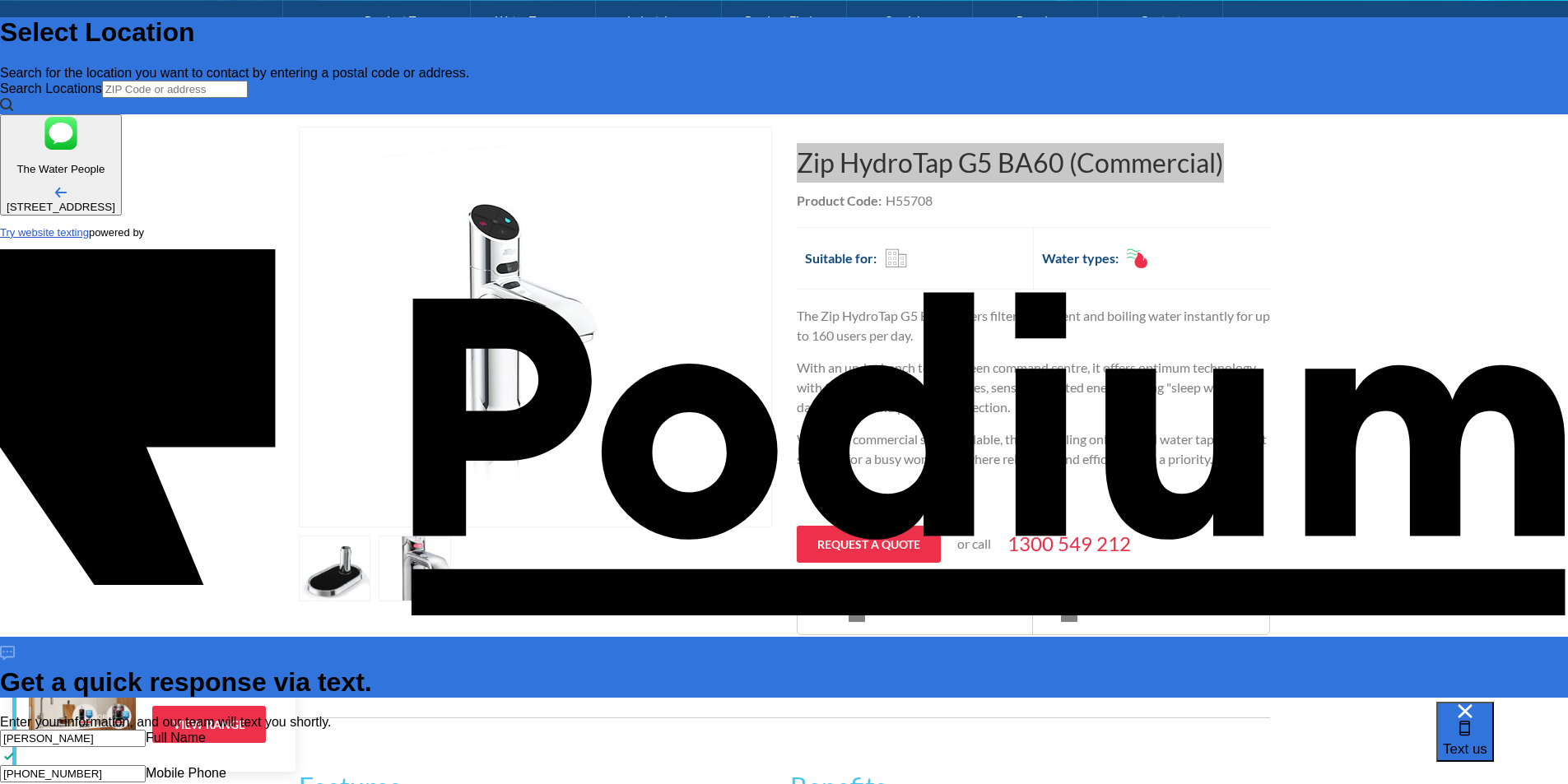
type textarea "Zip HydroTap G5 BA60 (Commercial) - inquiring this tap for my workplace can you…"
type textarea "x"
type textarea "Zip HydroTap G5 BA60 (Commercial) - inquiring this tap for my workplace can you…"
type textarea "x"
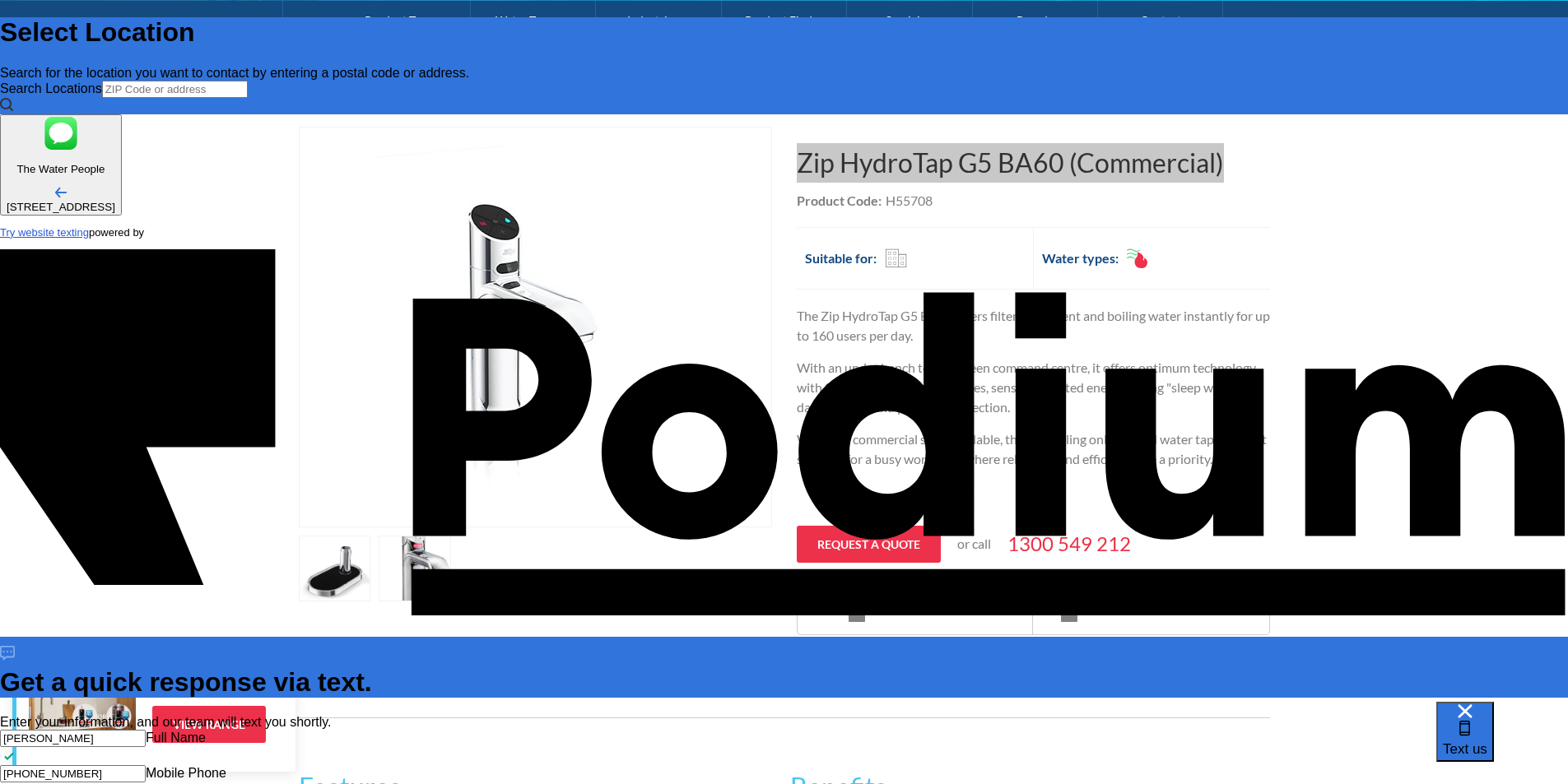
scroll to position [10, 0]
type textarea "x"
type textarea "Zip HydroTap G5 BA60 (Commercial) - inquiring this tap for my workplace can you…"
type textarea "x"
type textarea "Zip HydroTap G5 BA60 (Commercial) - inquiring this tap for my workplace can you…"
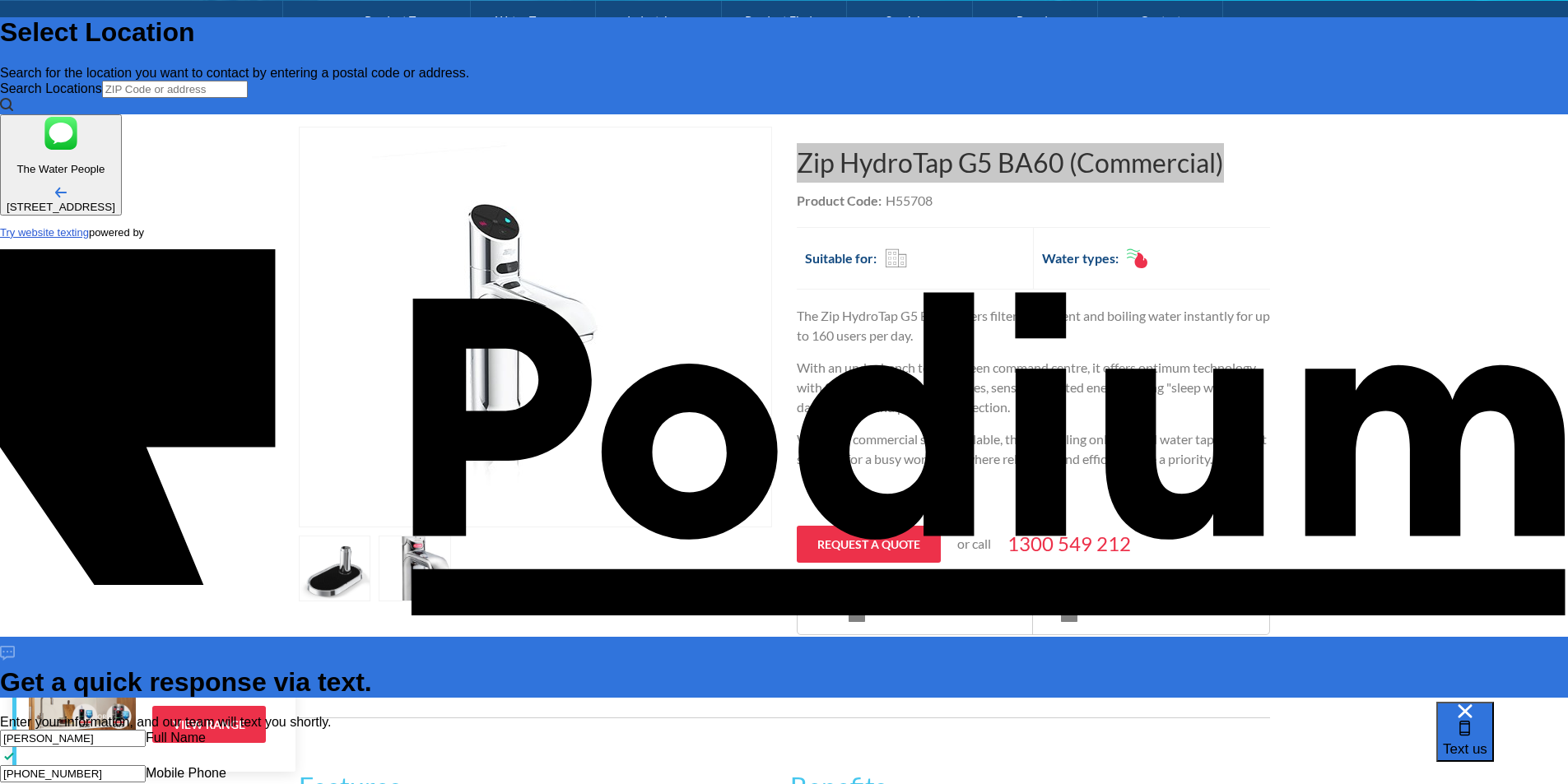
type textarea "x"
type textarea "Zip HydroTap G5 BA60 (Commercial) - inquiring this tap for my workplace can you…"
type textarea "x"
type textarea "Zip HydroTap G5 BA60 (Commercial) - inquiring this tap for my workplace can you…"
type textarea "x"
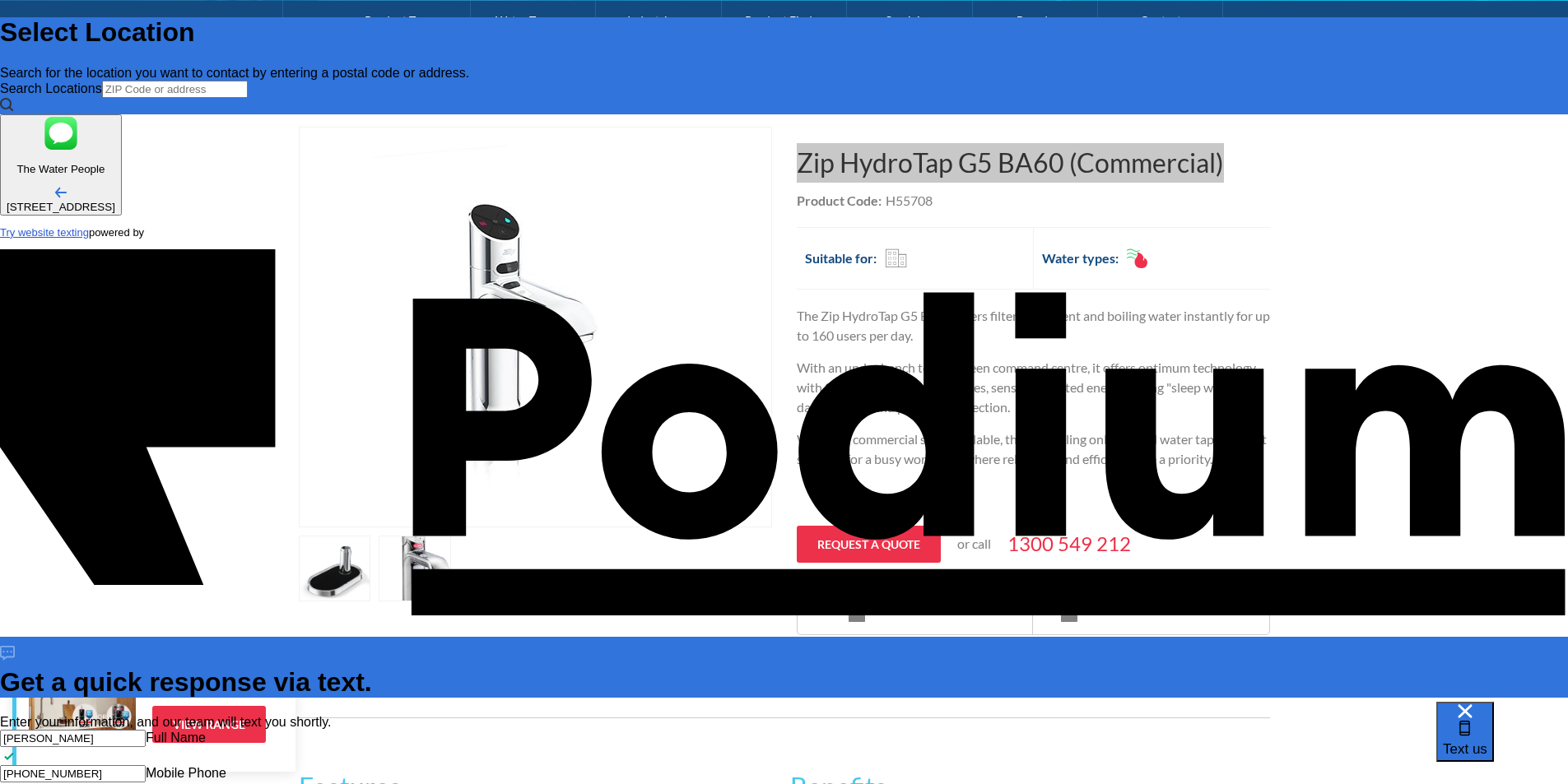
type textarea "Zip HydroTap G5 BA60 (Commercial) - inquiring this tap for my workplace can you…"
type textarea "x"
type textarea "Zip HydroTap G5 BA60 (Commercial) - inquiring this tap for my workplace can you…"
type textarea "x"
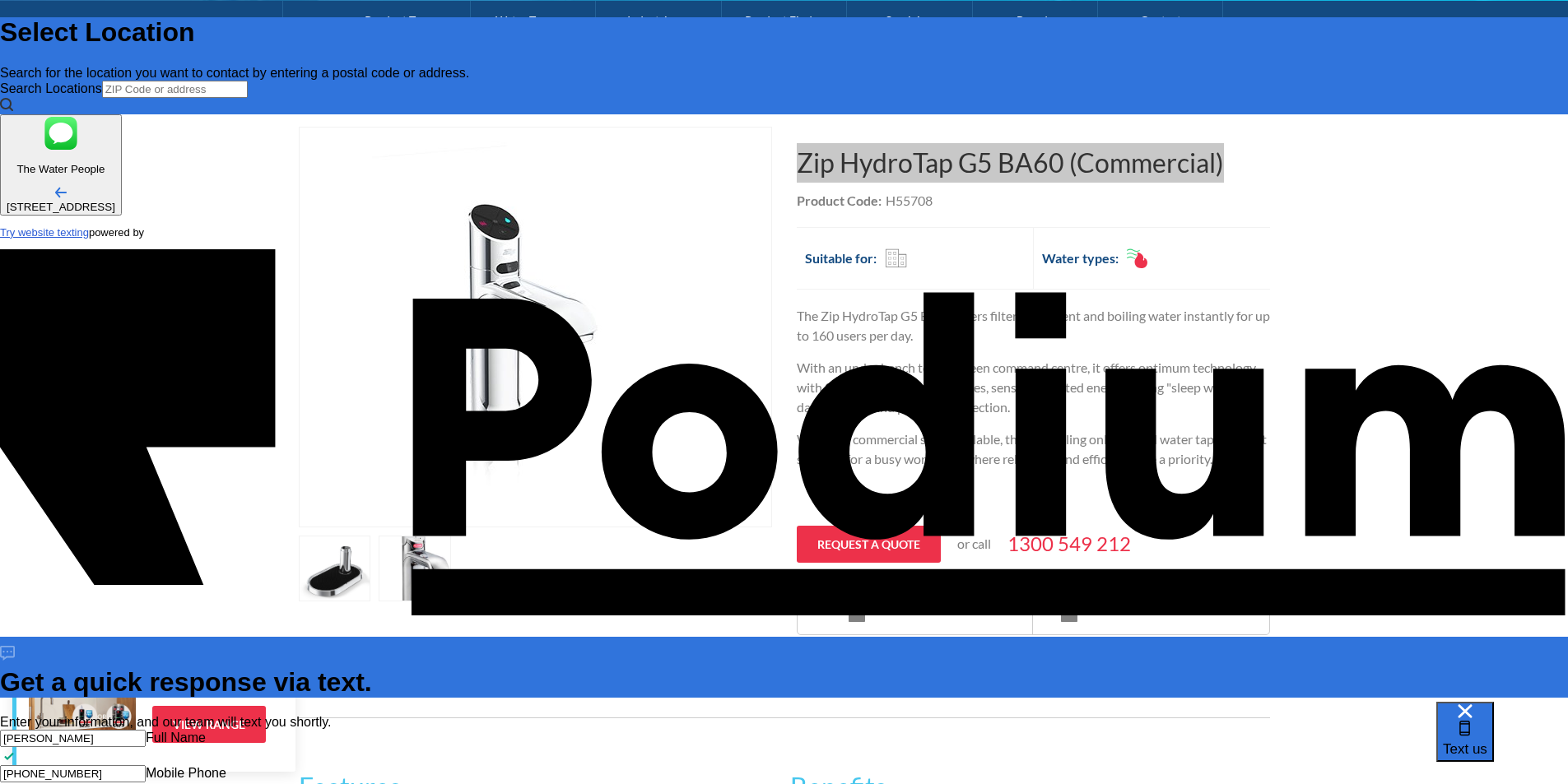
type textarea "x"
type textarea "Zip HydroTap G5 BA60 (Commercial) - inquiring this tap for my workplace can you…"
type textarea "x"
type textarea "Zip HydroTap G5 BA60 (Commercial) - inquiring this tap for my workplace can you…"
type textarea "x"
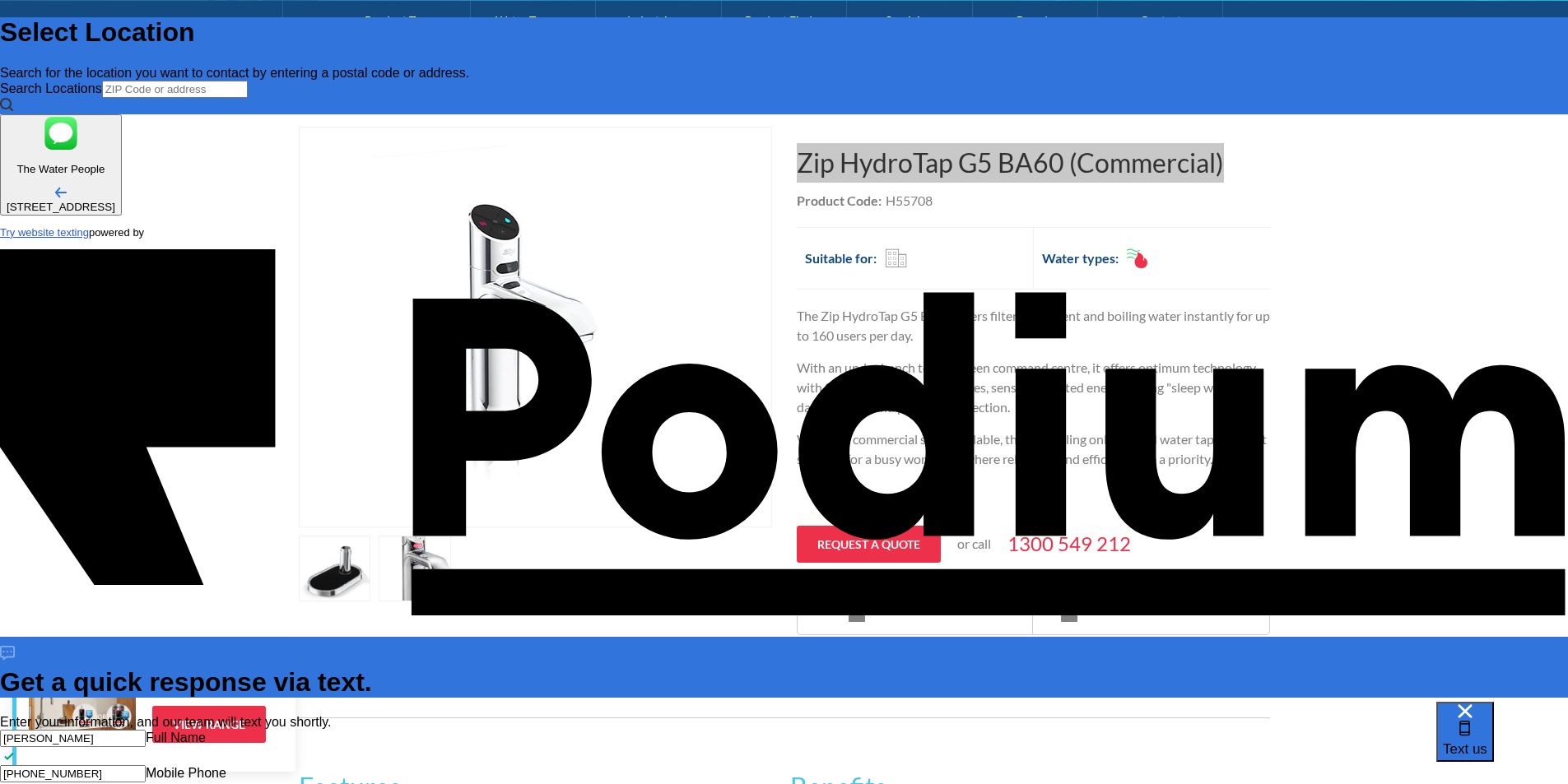
scroll to position [0, 0]
type textarea "Zip HydroTap G5 BA60 (Commercial) - inquiring this tap for my workplace can you…"
type textarea "x"
type textarea "Zip HydroTap G5 BA60 (Commercial) - inquiring this tap for my workplace can you…"
type textarea "x"
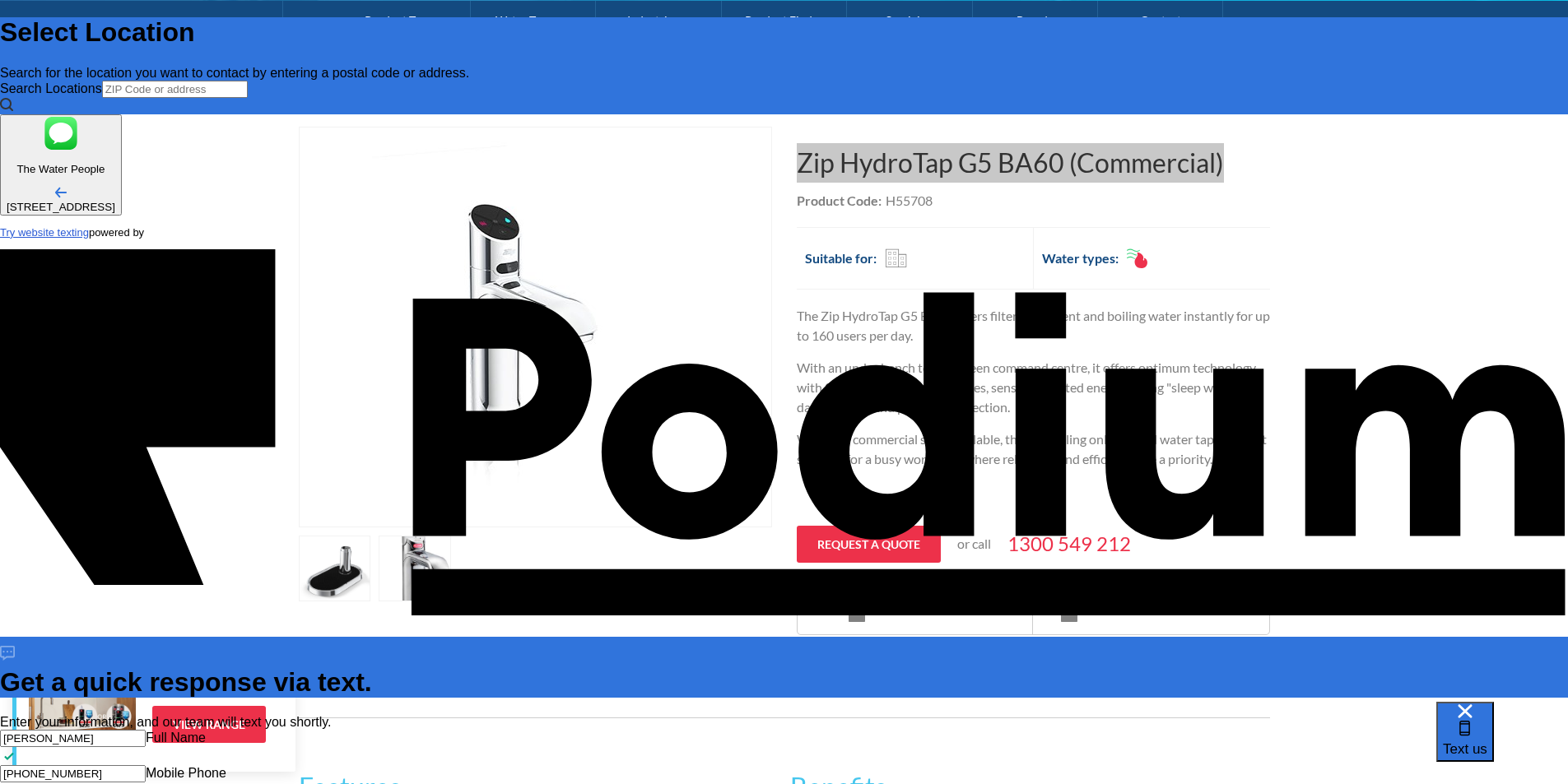
type textarea "Zip HydroTap G5 BA60 (Commercial) - inquiring this tap for my workplace can you…"
type textarea "x"
type textarea "Zip HydroTap G5 BA60 (Commercial) - inquiring this tap for my workplace can you…"
type textarea "x"
type textarea "Zip HydroTap G5 BA60 (Commercial) - inquiring this tap for my workplace can you…"
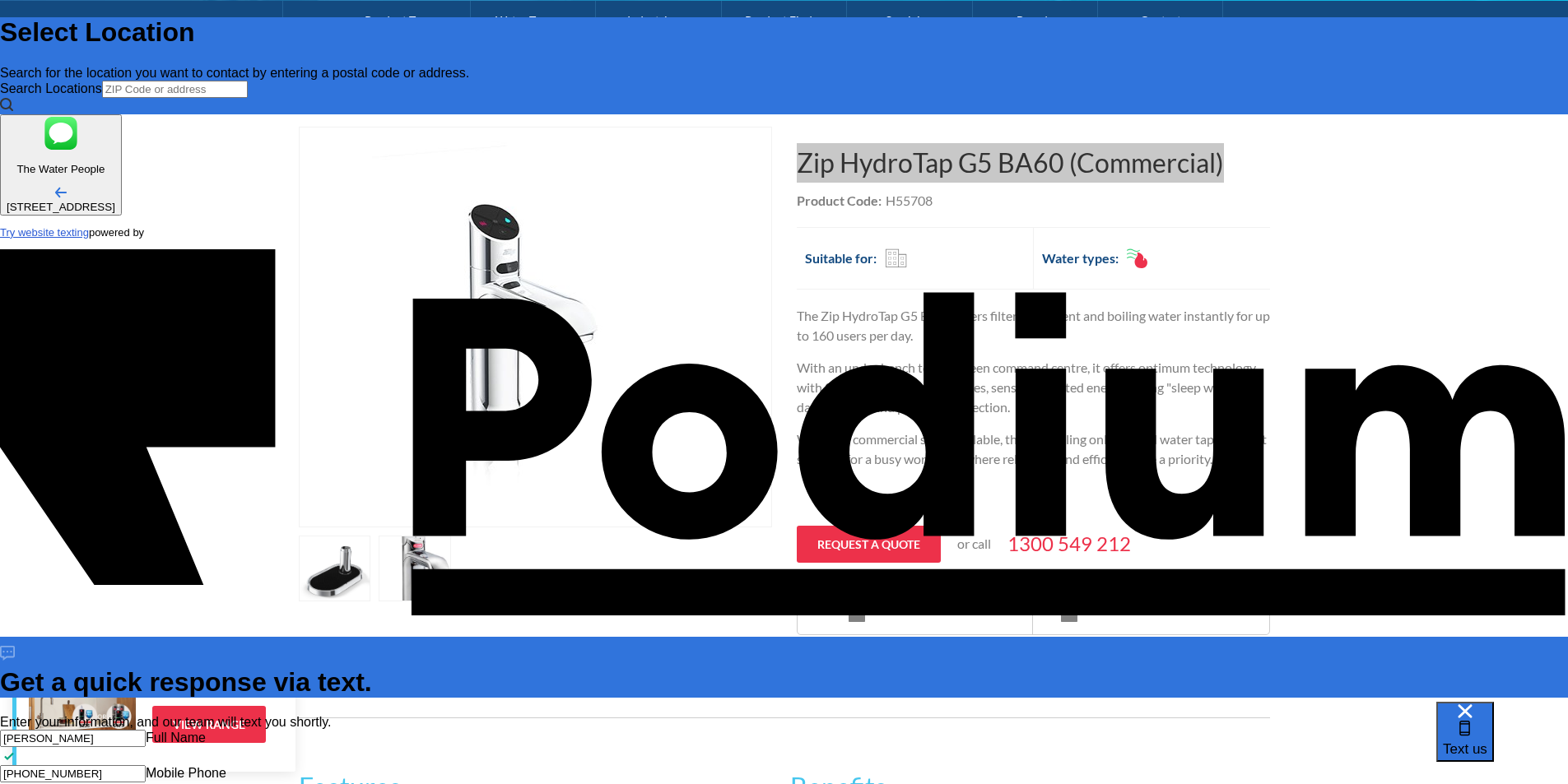
type textarea "x"
type textarea "Zip HydroTap G5 BA60 (Commercial) - inquiring this tap for my workplace can you…"
type textarea "x"
type textarea "Zip HydroTap G5 BA60 (Commercial) - inquiring this tap for my workplace can you…"
type textarea "x"
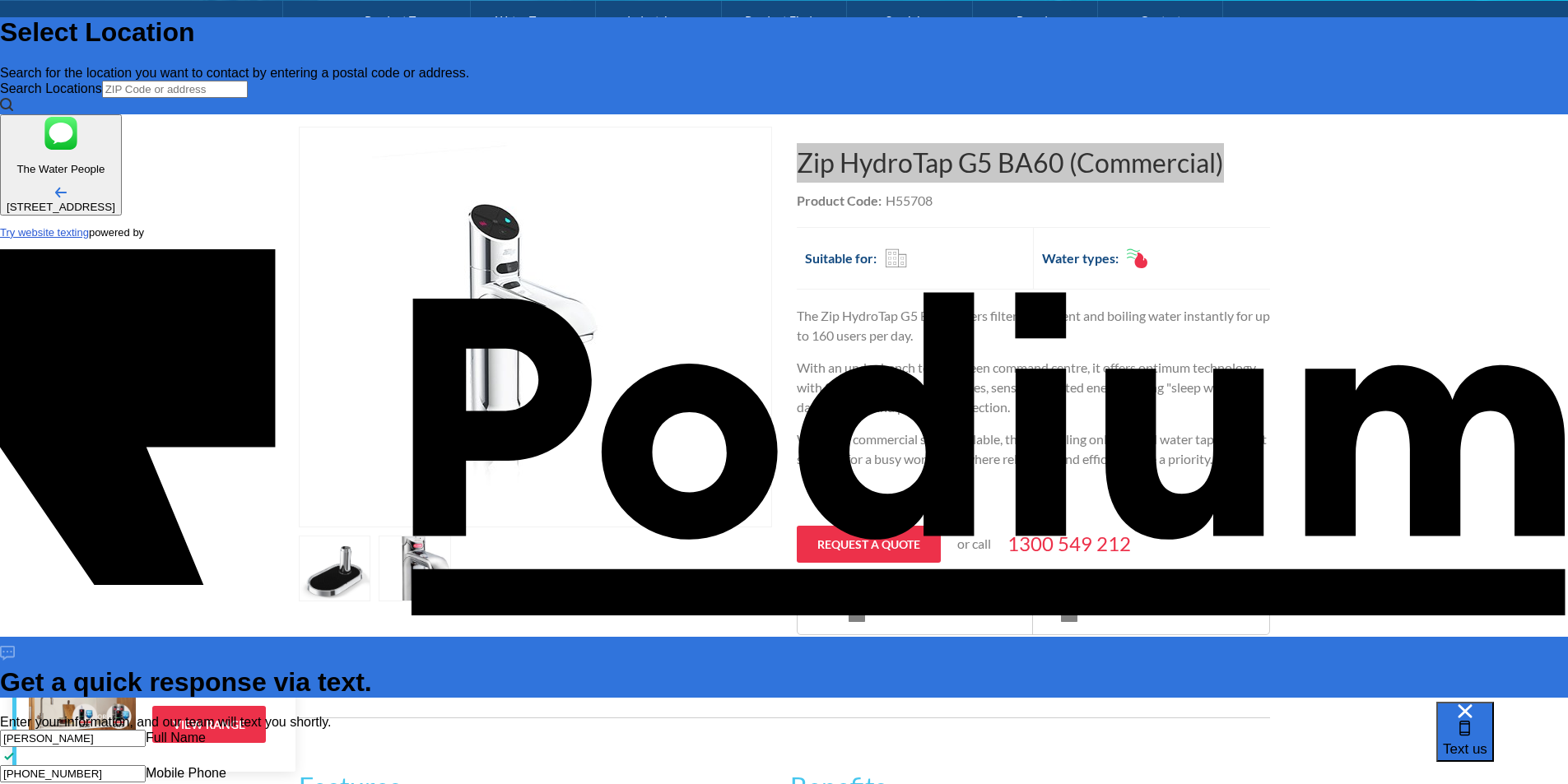
scroll to position [10, 0]
type textarea "Zip HydroTap G5 BA60 (Commercial) - inquiring this tap for my workplace can you…"
type textarea "x"
type textarea "Zip HydroTap G5 BA60 (Commercial) - inquiring this tap for my workplace can you…"
type textarea "x"
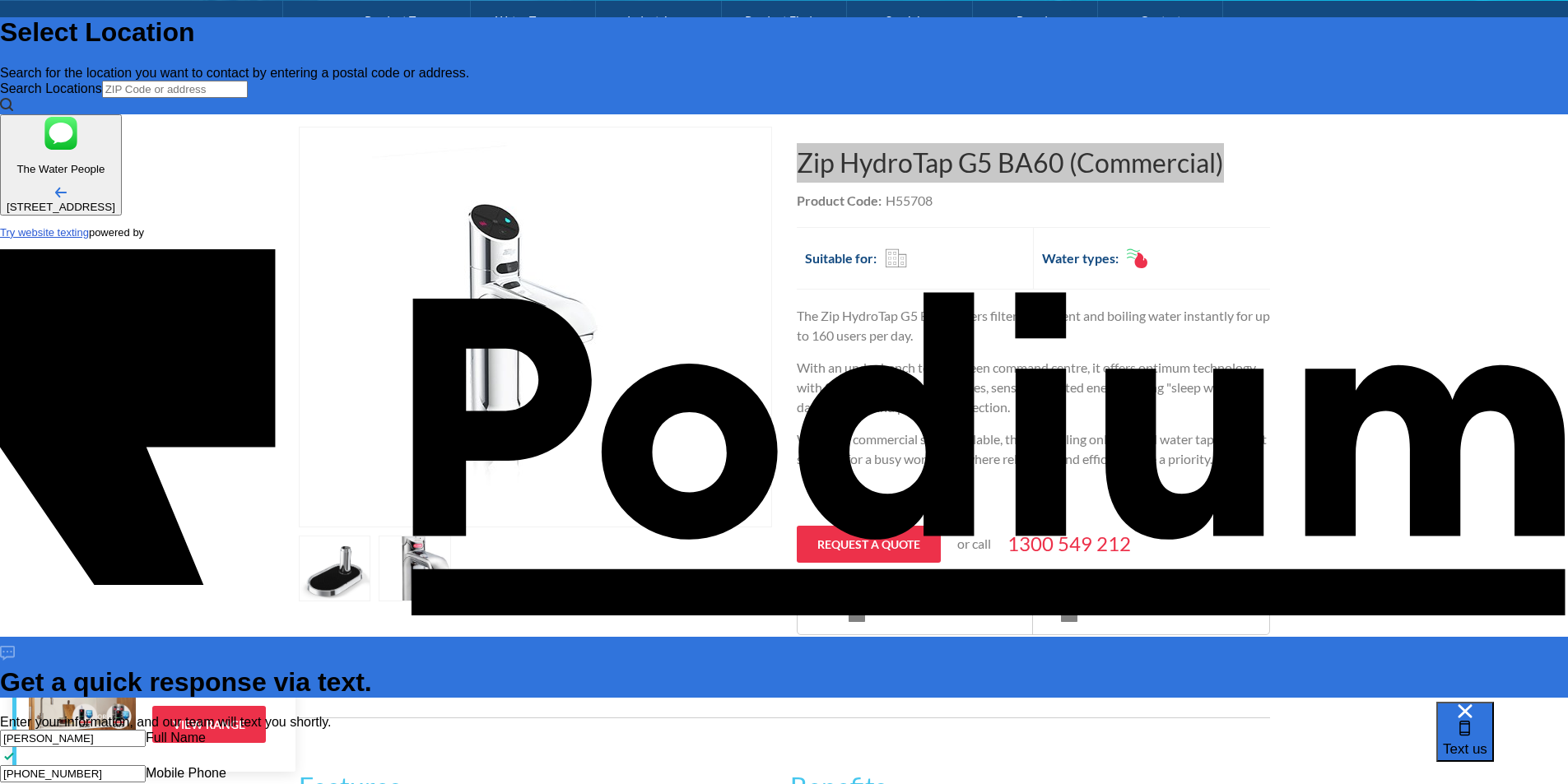
scroll to position [0, 0]
type textarea "Zip HydroTap G5 BA60 (Commercial) - inquiring this tap for my workplace can you…"
type textarea "x"
type textarea "Zip HydroTap G5 BA60 (Commercial) - inquiring this tap for my workplace can you…"
type textarea "x"
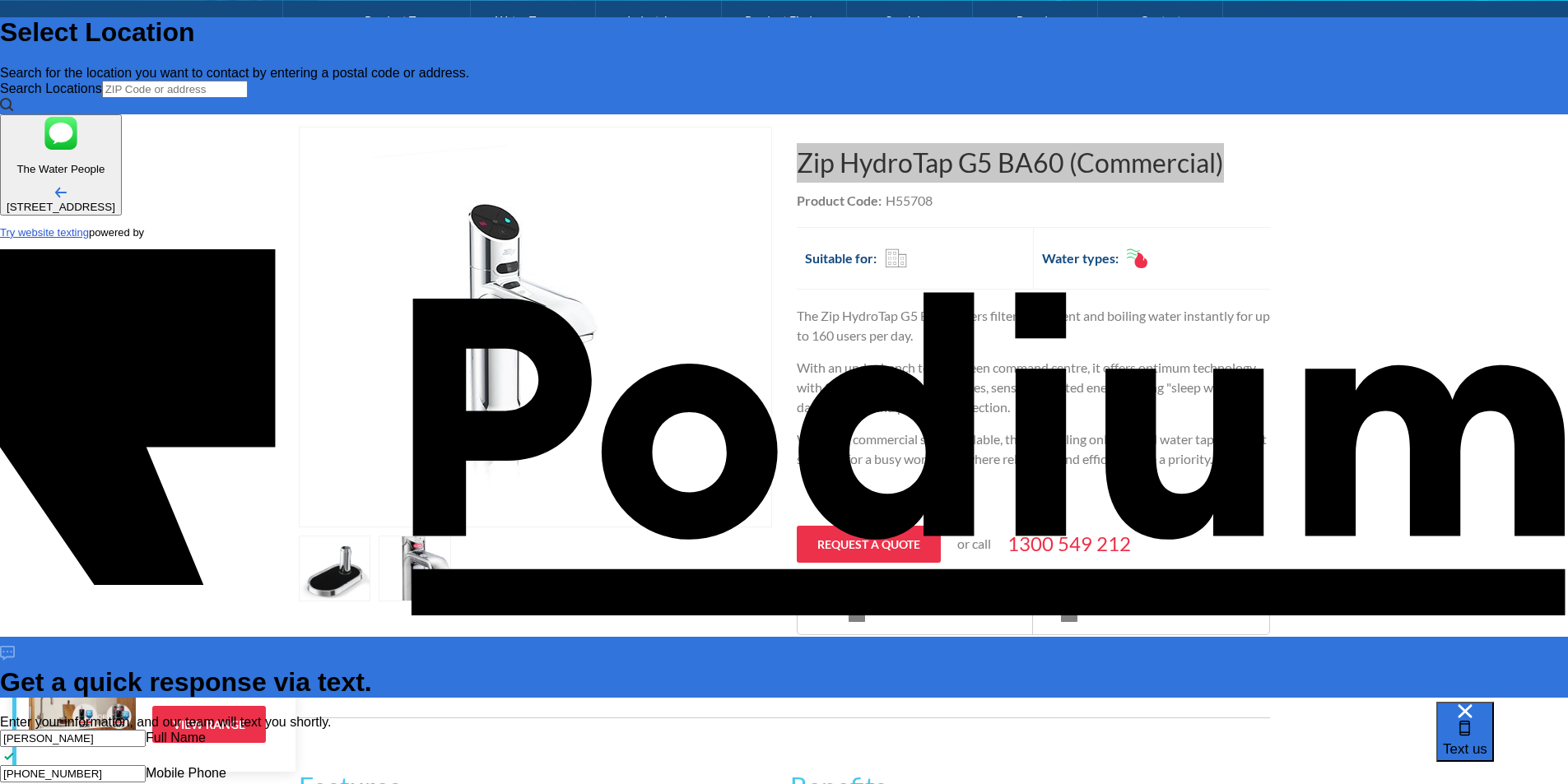
type textarea "Zip HydroTap G5 BA60 (Commercial) - inquiring this tap for my workplace can you…"
type textarea "x"
type textarea "Zip HydroTap G5 BA60 (Commercial) - inquiring this tap for my workplace can you…"
type textarea "x"
type textarea "Zip HydroTap G5 BA60 (Commercial) - inquiring this tap for my workplace can you…"
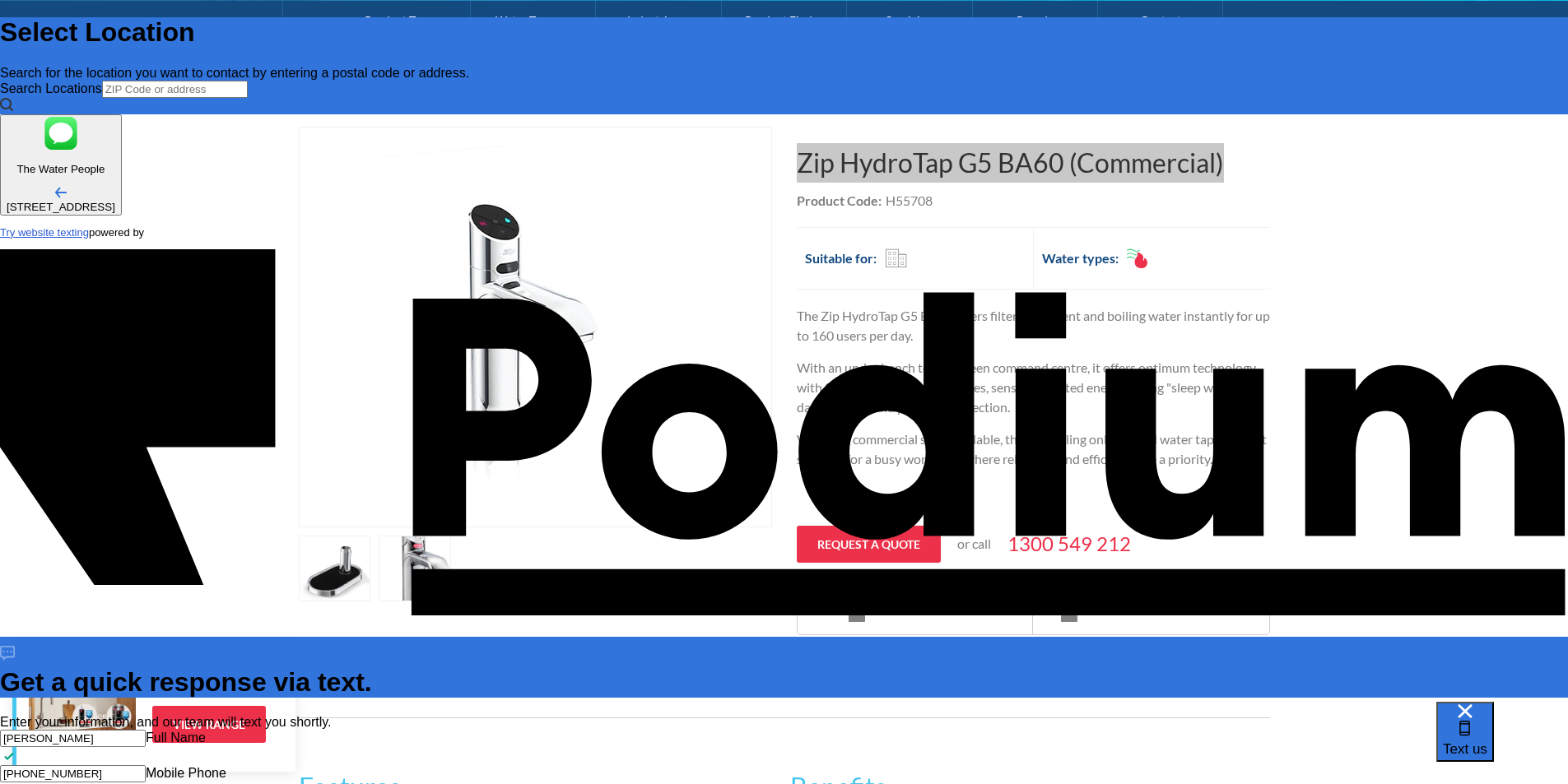
type textarea "x"
type textarea "Zip HydroTap G5 BA60 (Commercial) - inquiring this tap for my workplace can you…"
type textarea "x"
type textarea "Zip HydroTap G5 BA60 (Commercial) - inquiring this tap for my workplace can you…"
type textarea "x"
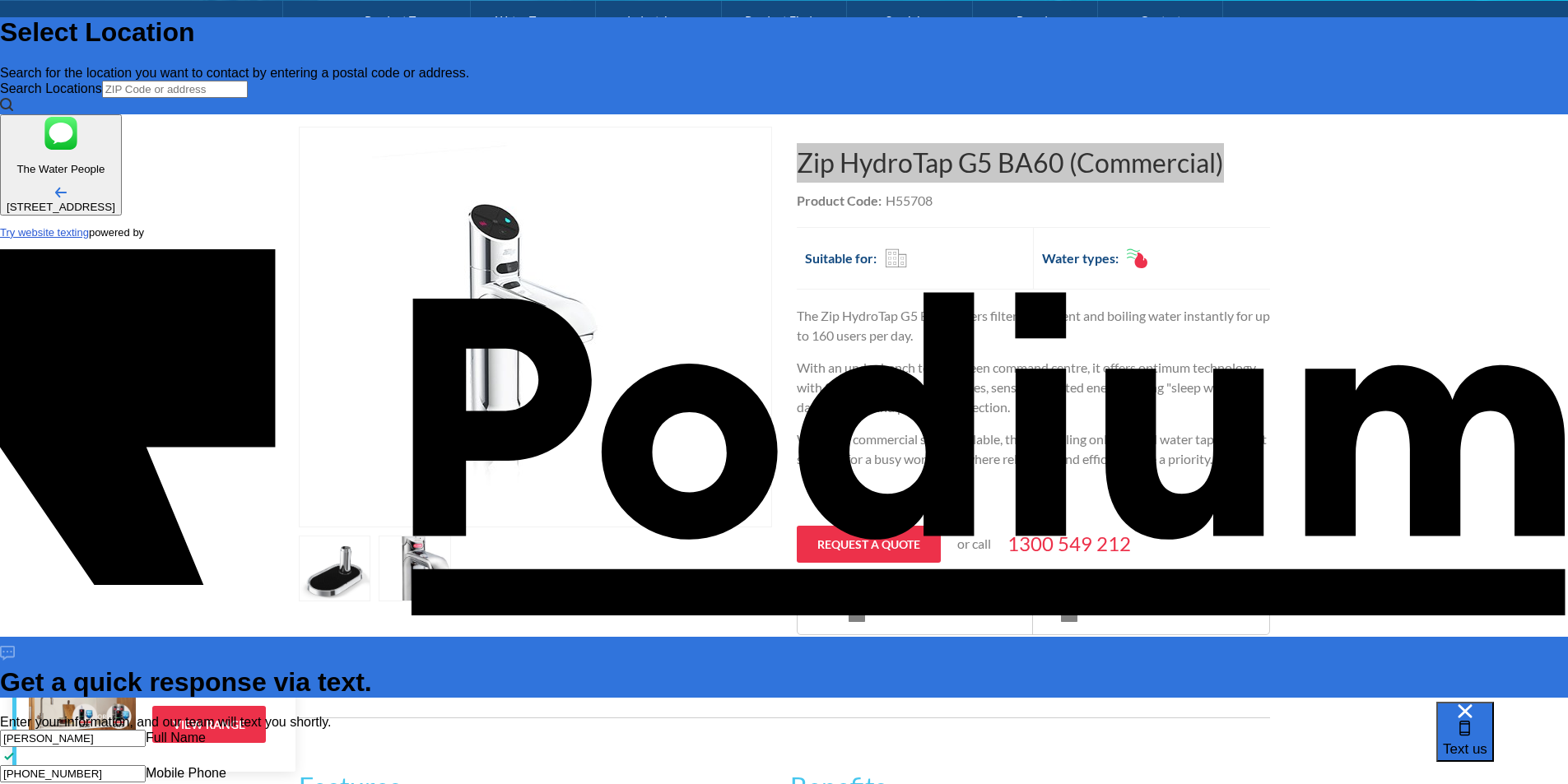
type textarea "Zip HydroTap G5 BA60 (Commercial) - inquiring this tap for my workplace can you…"
type textarea "x"
type textarea "Zip HydroTap G5 BA60 (Commercial) - inquiring this tap for my workplace can you…"
type textarea "x"
type textarea "Zip HydroTap G5 BA60 (Commercial) - inquiring this tap for my workplace can you…"
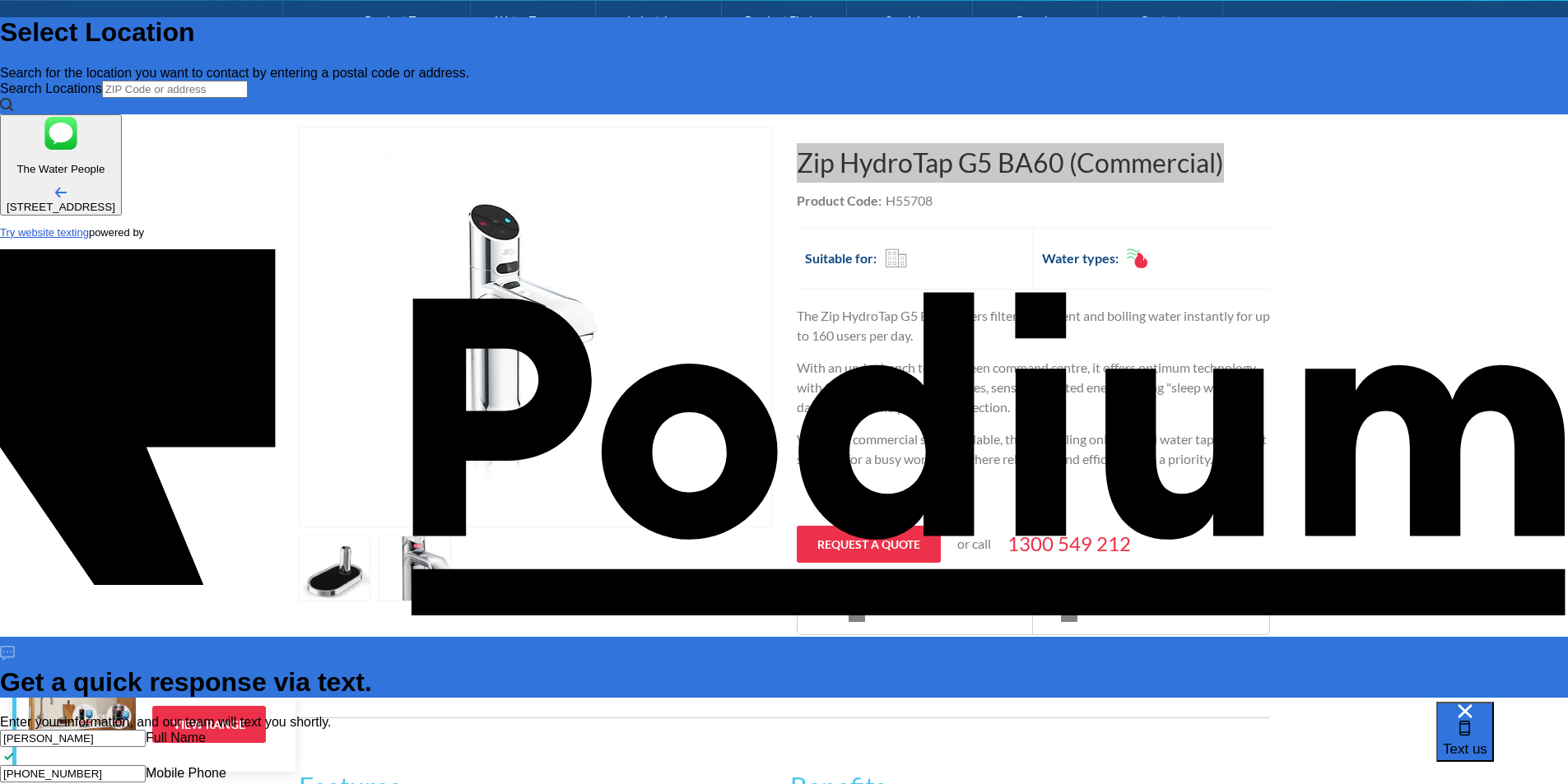
type textarea "x"
type textarea "Zip HydroTap G5 BA60 (Commercial) - inquiring this tap for my workplace can you…"
type textarea "x"
type textarea "Zip HydroTap G5 BA60 (Commercial) - inquiring this tap for my workplace can you…"
type textarea "x"
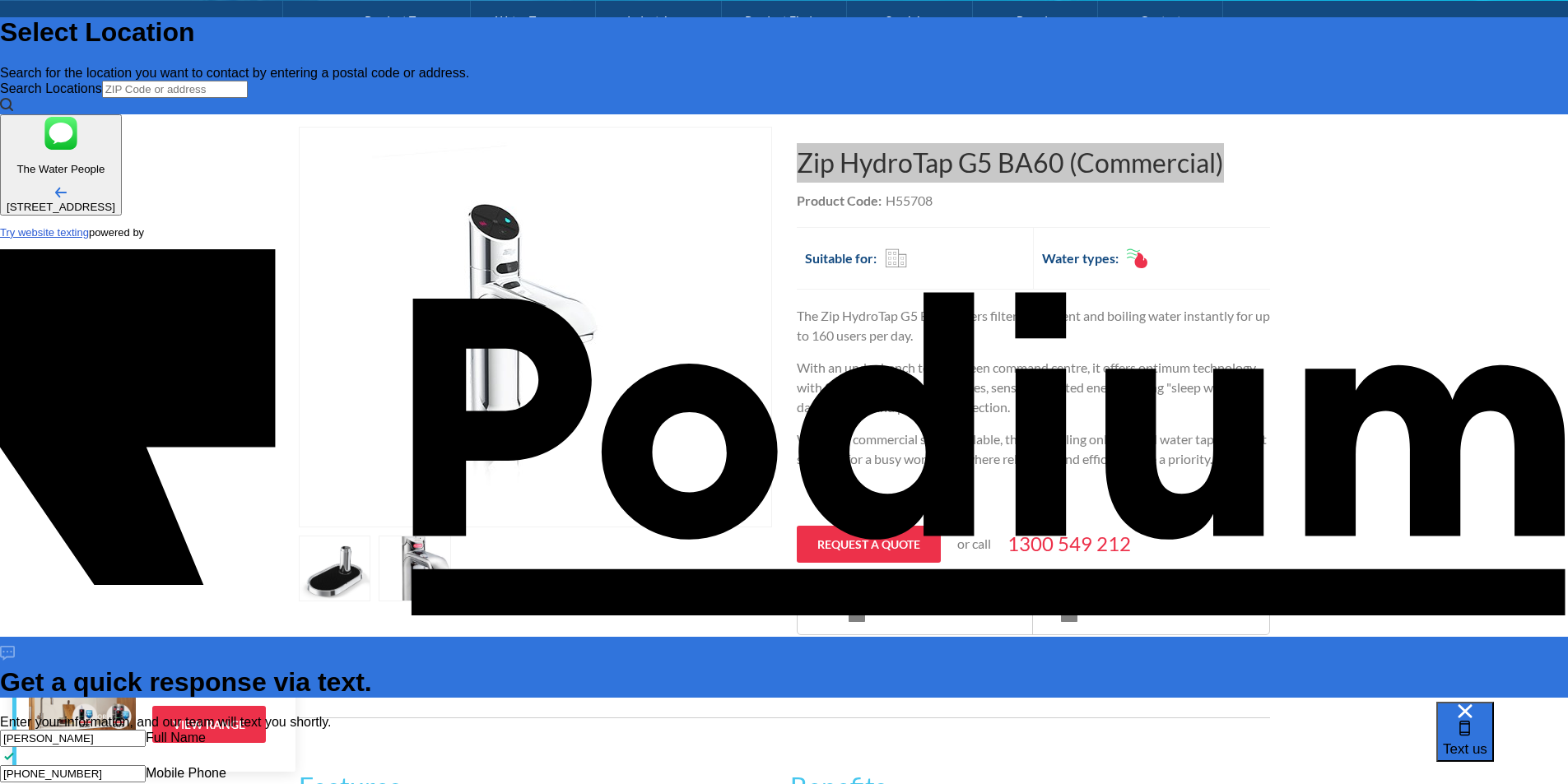
type textarea "Zip HydroTap G5 BA60 (Commercial) - inquiring this tap for my workplace can you…"
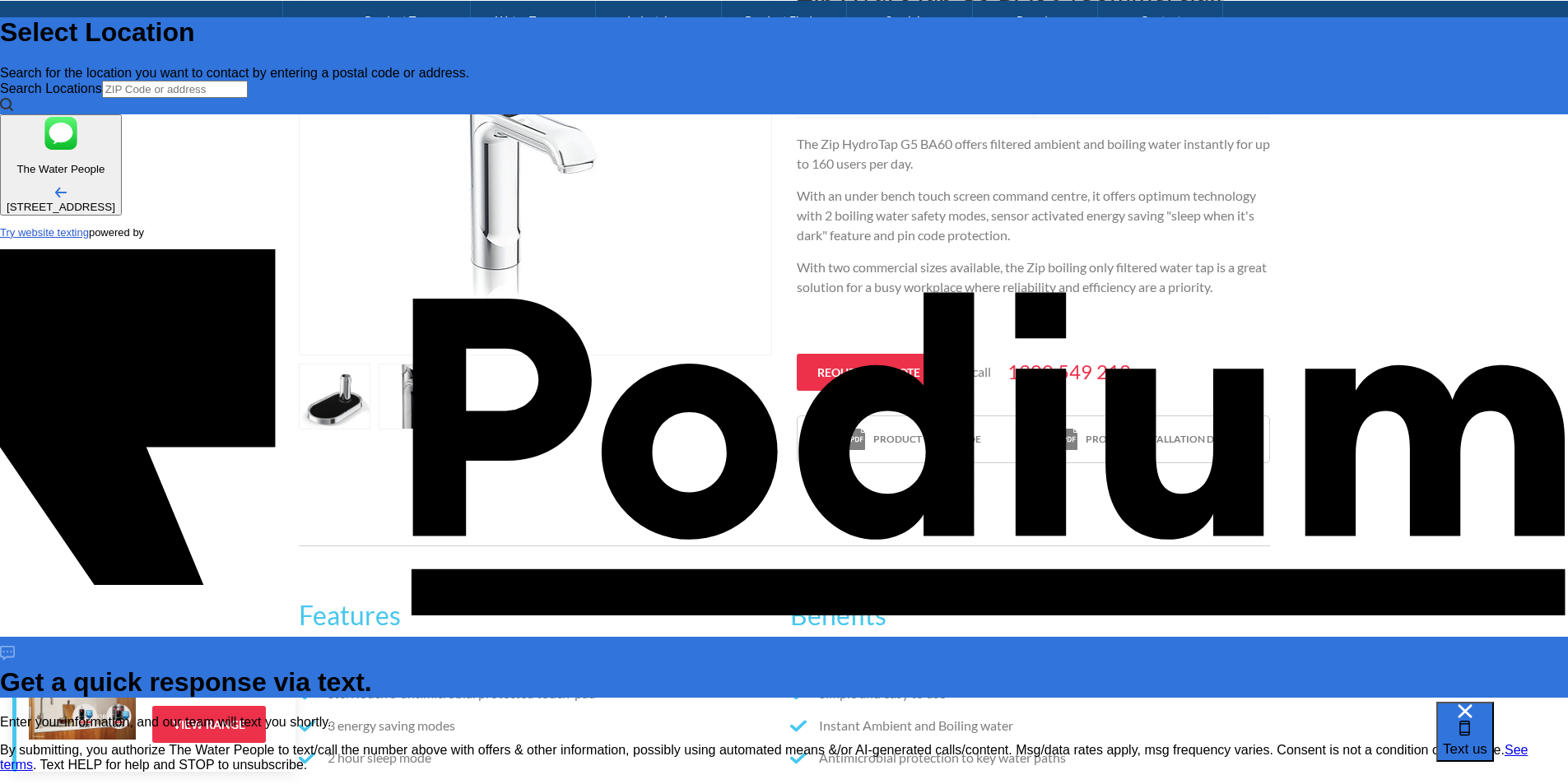
scroll to position [494, 0]
